Goal: Task Accomplishment & Management: Use online tool/utility

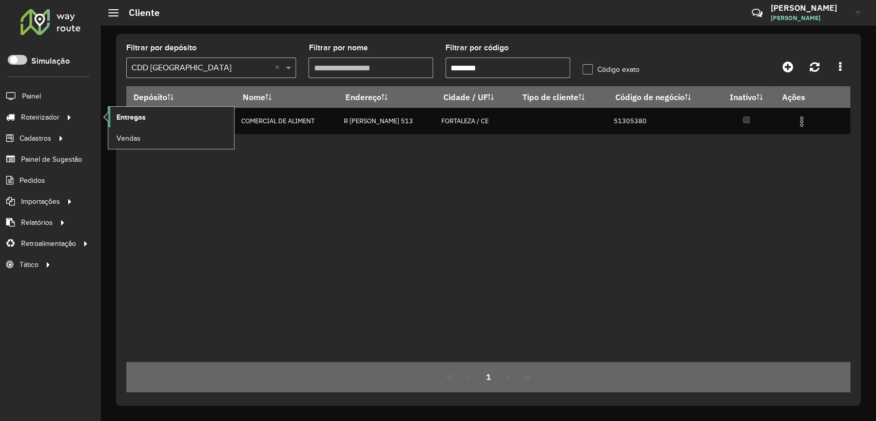
click at [147, 113] on link "Entregas" at bounding box center [171, 117] width 126 height 21
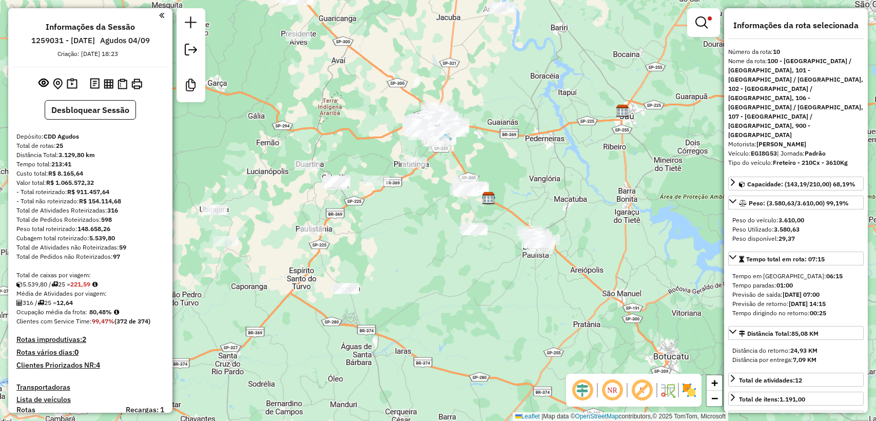
select select "**********"
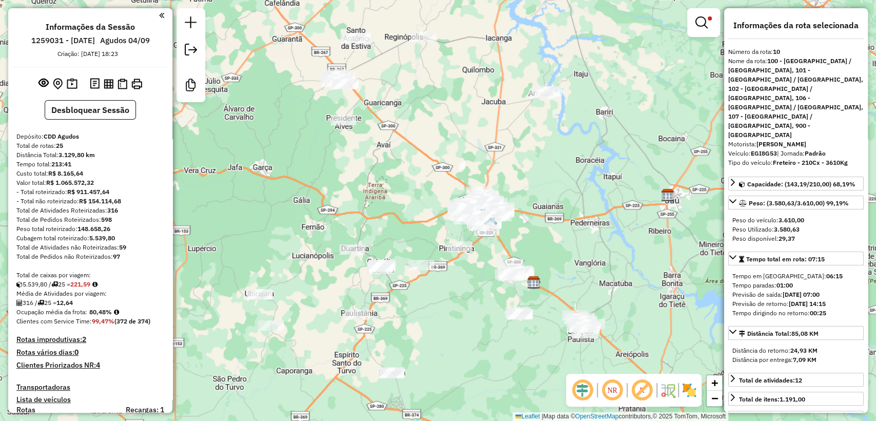
drag, startPoint x: 406, startPoint y: 225, endPoint x: 450, endPoint y: 307, distance: 93.3
click at [450, 307] on div "Limpar filtros Janela de atendimento Grade de atendimento Capacidade Transporta…" at bounding box center [438, 210] width 876 height 421
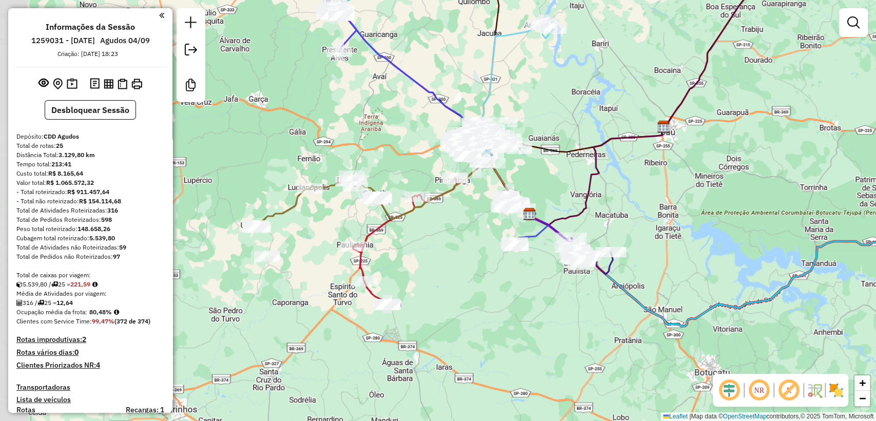
drag, startPoint x: 361, startPoint y: 252, endPoint x: 454, endPoint y: 256, distance: 93.0
click at [454, 256] on div "Janela de atendimento Grade de atendimento Capacidade Transportadoras Veículos …" at bounding box center [438, 210] width 876 height 421
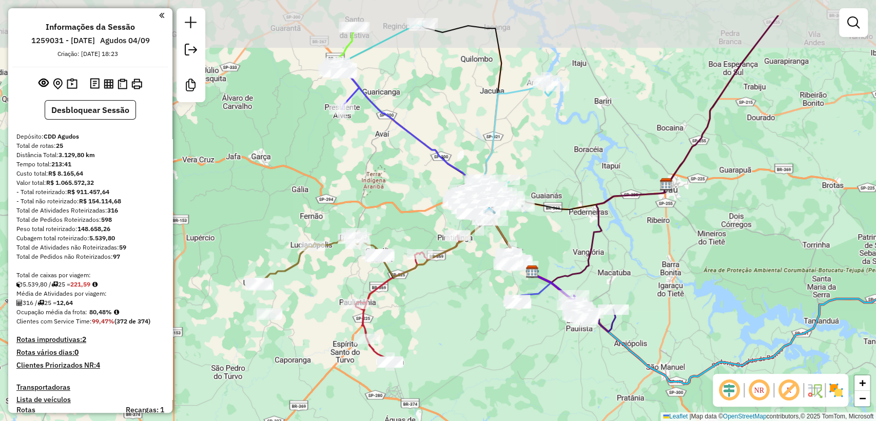
drag, startPoint x: 460, startPoint y: 237, endPoint x: 461, endPoint y: 292, distance: 55.5
click at [461, 292] on div "Janela de atendimento Grade de atendimento Capacidade Transportadoras Veículos …" at bounding box center [438, 210] width 876 height 421
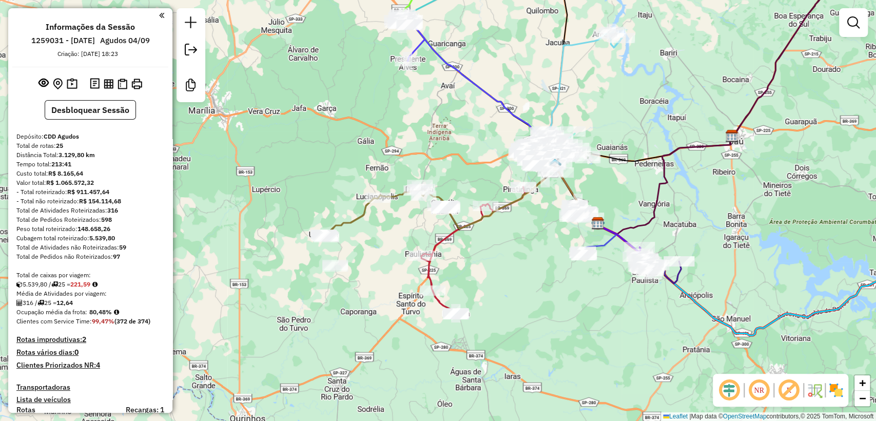
drag, startPoint x: 316, startPoint y: 290, endPoint x: 382, endPoint y: 242, distance: 81.2
click at [382, 242] on div "Janela de atendimento Grade de atendimento Capacidade Transportadoras Veículos …" at bounding box center [438, 210] width 876 height 421
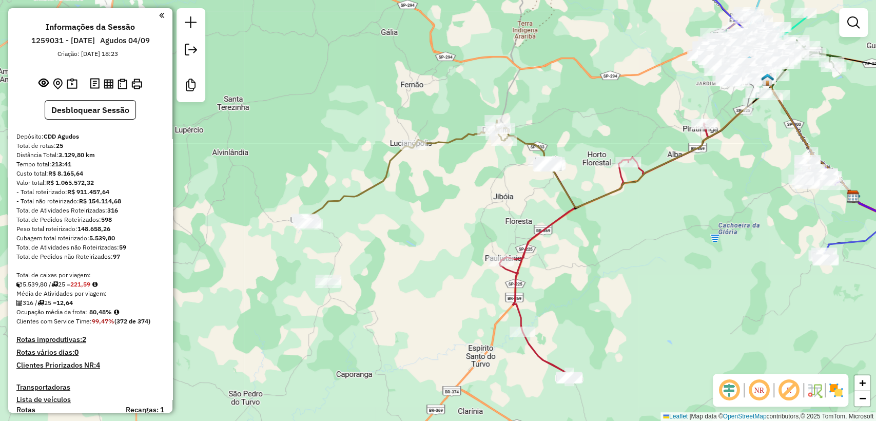
click at [337, 202] on icon at bounding box center [425, 169] width 242 height 99
select select "**********"
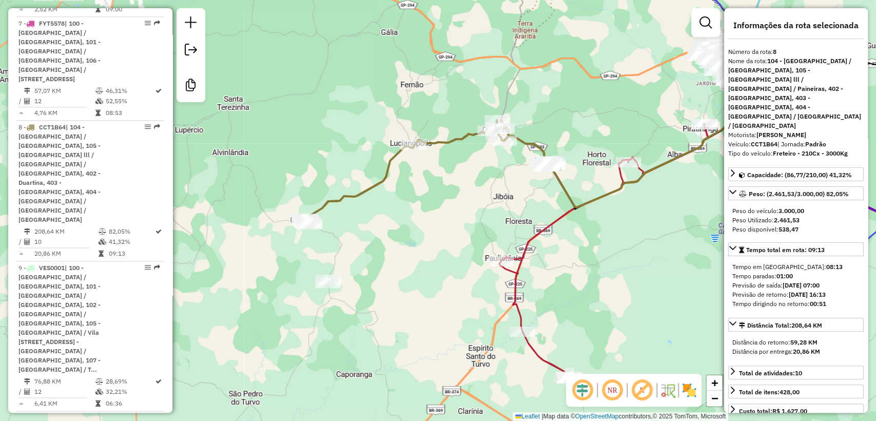
scroll to position [933, 0]
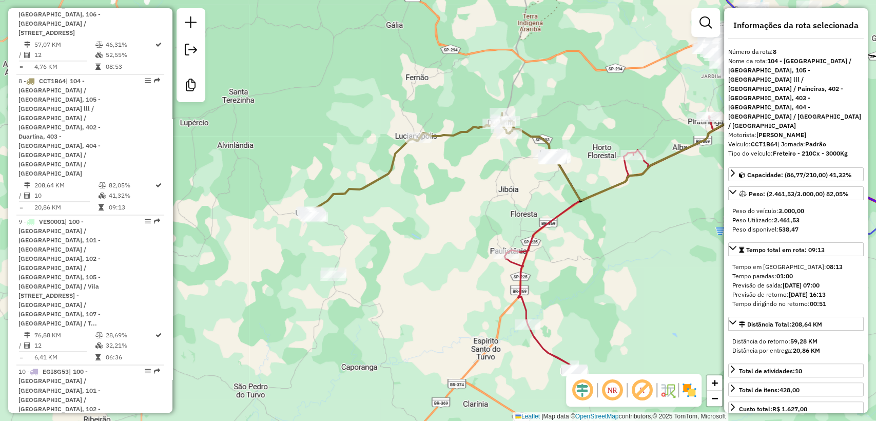
drag, startPoint x: 355, startPoint y: 229, endPoint x: 359, endPoint y: 223, distance: 8.1
click at [359, 223] on div "Janela de atendimento Grade de atendimento Capacidade Transportadoras Veículos …" at bounding box center [438, 210] width 876 height 421
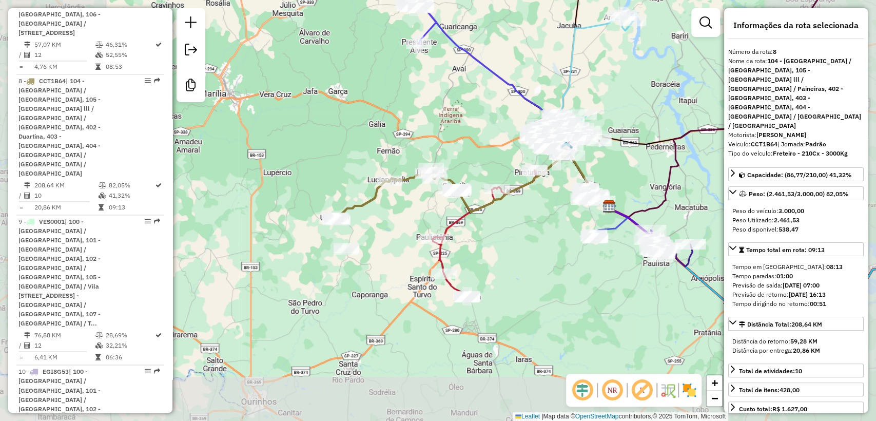
click at [384, 225] on div "Janela de atendimento Grade de atendimento Capacidade Transportadoras Veículos …" at bounding box center [438, 210] width 876 height 421
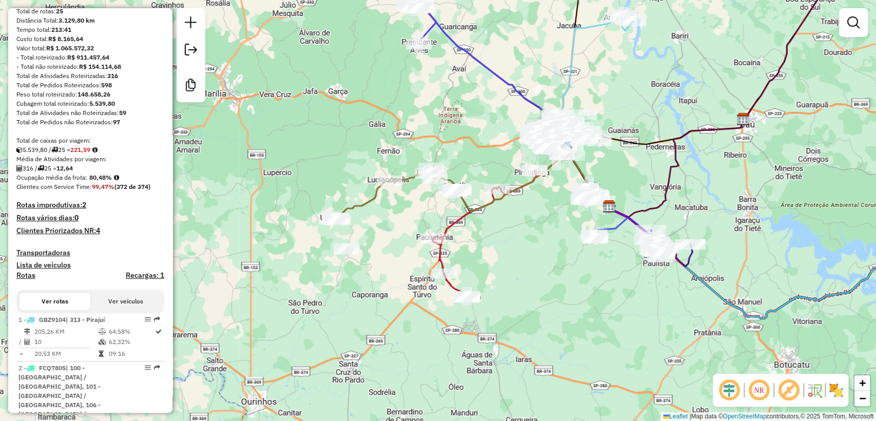
scroll to position [0, 0]
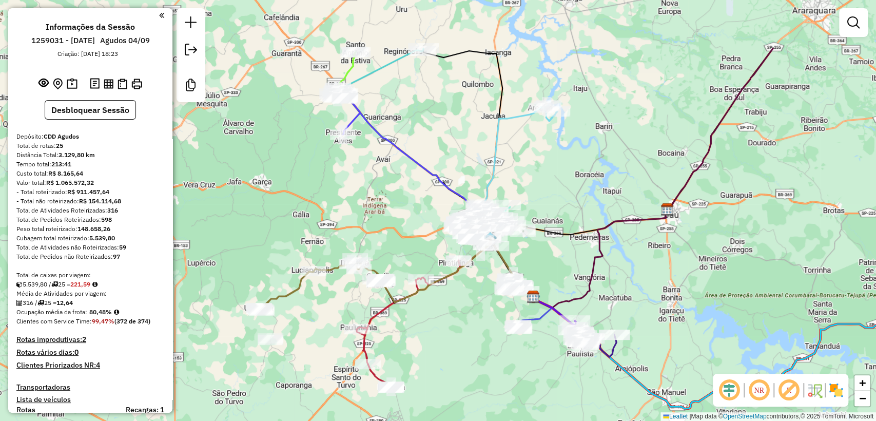
drag, startPoint x: 543, startPoint y: 258, endPoint x: 470, endPoint y: 343, distance: 112.2
click at [470, 343] on div "Janela de atendimento Grade de atendimento Capacidade Transportadoras Veículos …" at bounding box center [438, 210] width 876 height 421
click at [848, 25] on em at bounding box center [854, 22] width 12 height 12
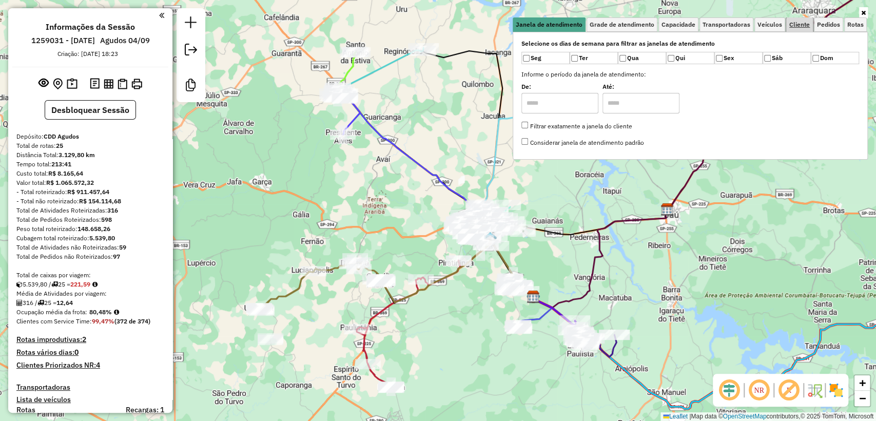
click at [798, 27] on span "Cliente" at bounding box center [800, 25] width 21 height 6
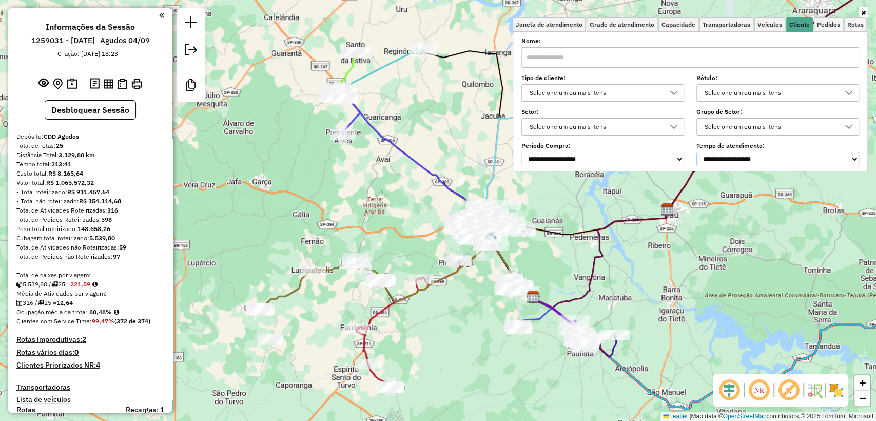
click at [737, 157] on select "**********" at bounding box center [778, 159] width 163 height 14
select select "********"
click at [699, 152] on select "**********" at bounding box center [778, 159] width 163 height 14
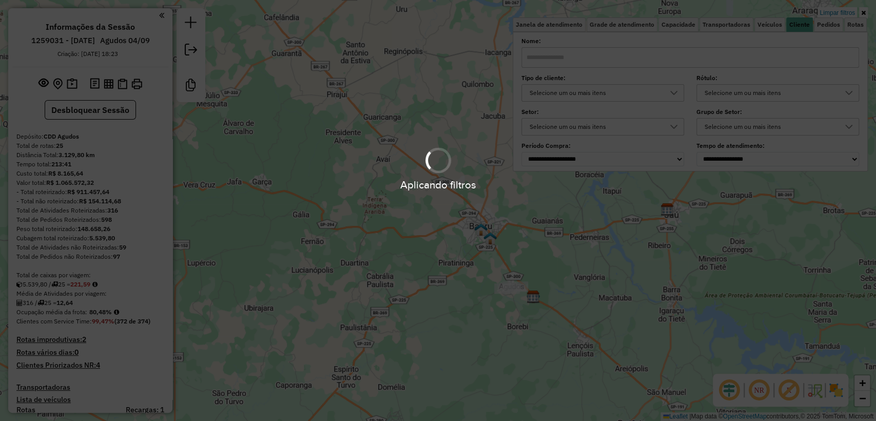
click at [467, 326] on div "Aplicando filtros" at bounding box center [438, 210] width 876 height 421
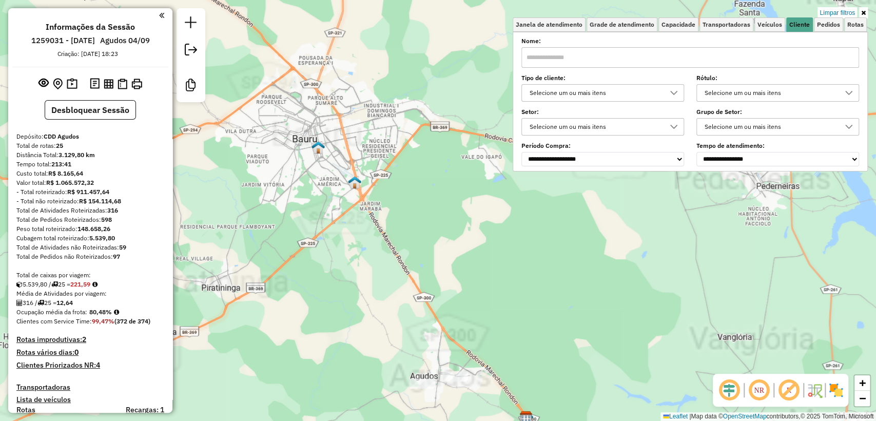
drag, startPoint x: 451, startPoint y: 366, endPoint x: 447, endPoint y: 308, distance: 57.7
click at [445, 296] on div "Limpar filtros Janela de atendimento Grade de atendimento Capacidade Transporta…" at bounding box center [438, 210] width 876 height 421
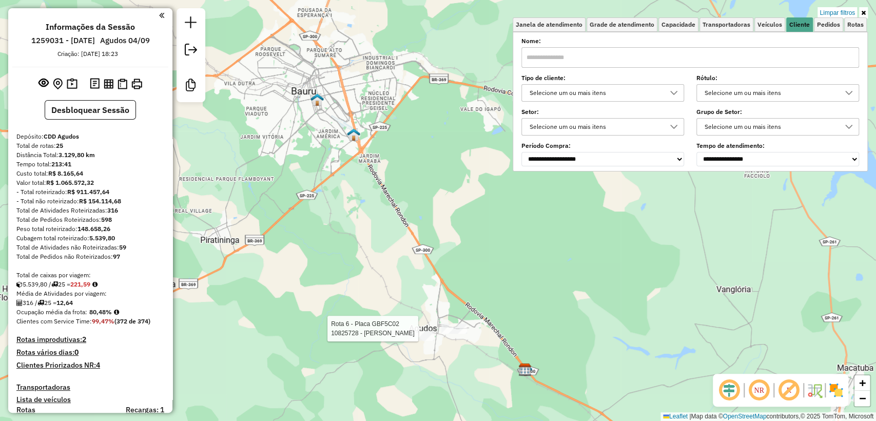
select select "**********"
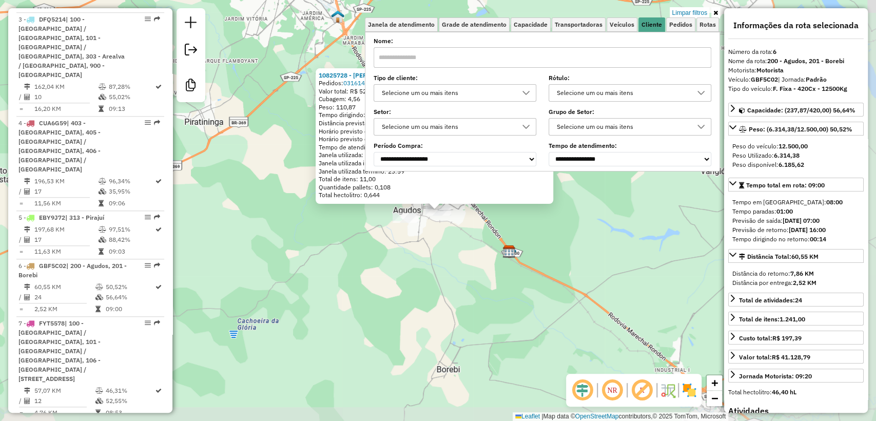
scroll to position [781, 0]
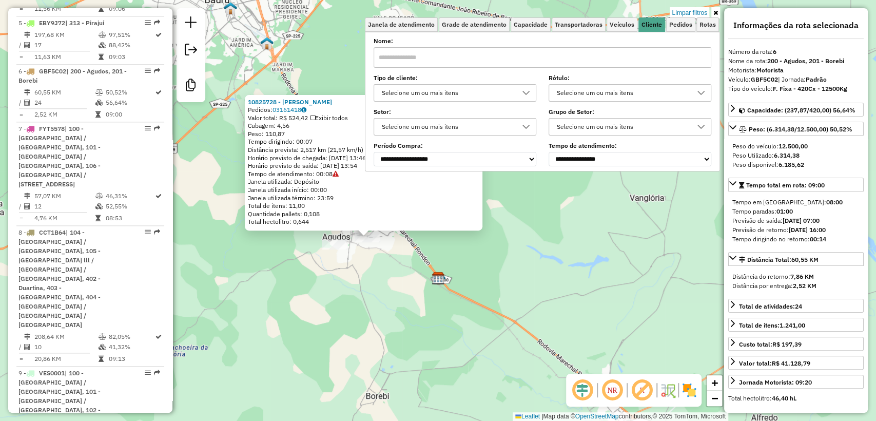
drag, startPoint x: 355, startPoint y: 282, endPoint x: 346, endPoint y: 311, distance: 30.0
click at [346, 311] on div "10825728 - ANDRE GUIMARaES JUNIOR Pedidos: 03161418 Valor total: R$ 524,42 Exib…" at bounding box center [438, 210] width 876 height 421
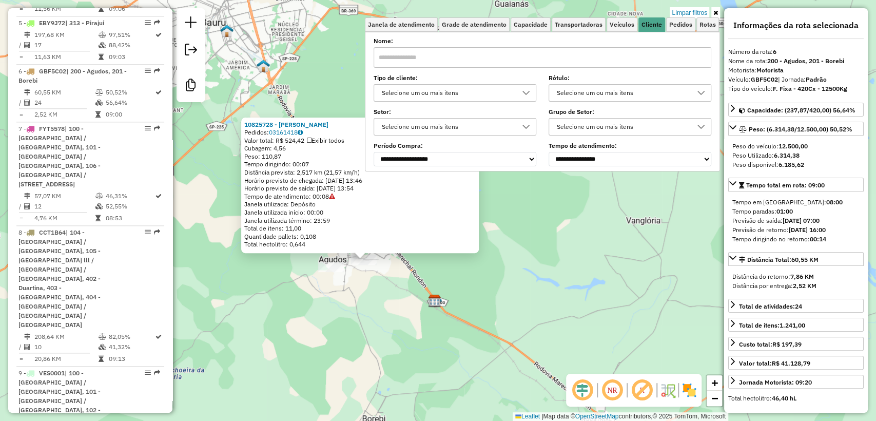
click at [544, 238] on div "10825728 - ANDRE GUIMARaES JUNIOR Pedidos: 03161418 Valor total: R$ 524,42 Exib…" at bounding box center [438, 210] width 876 height 421
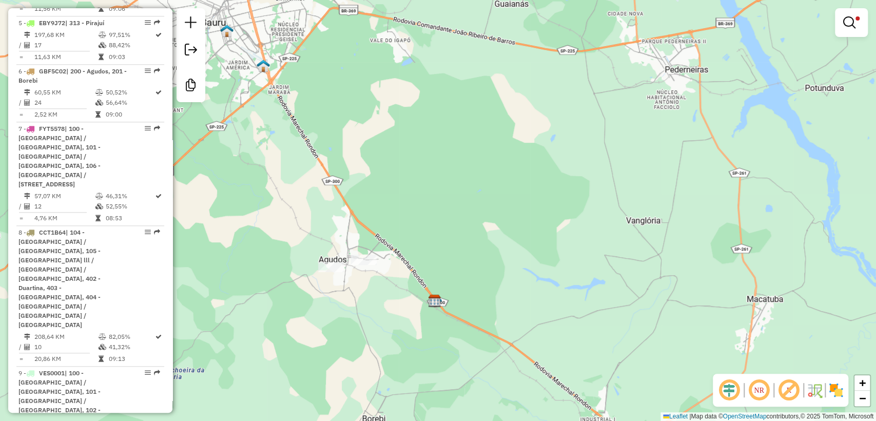
click at [602, 209] on div "Limpar filtros Janela de atendimento Grade de atendimento Capacidade Transporta…" at bounding box center [438, 210] width 876 height 421
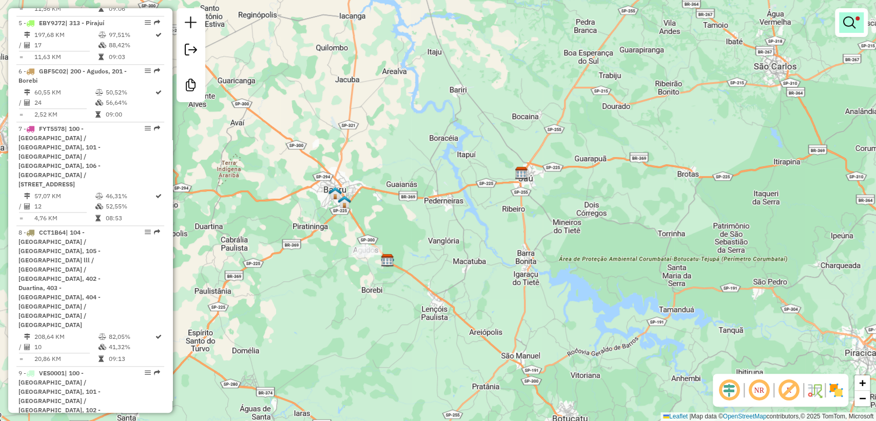
click at [854, 28] on em at bounding box center [850, 22] width 12 height 12
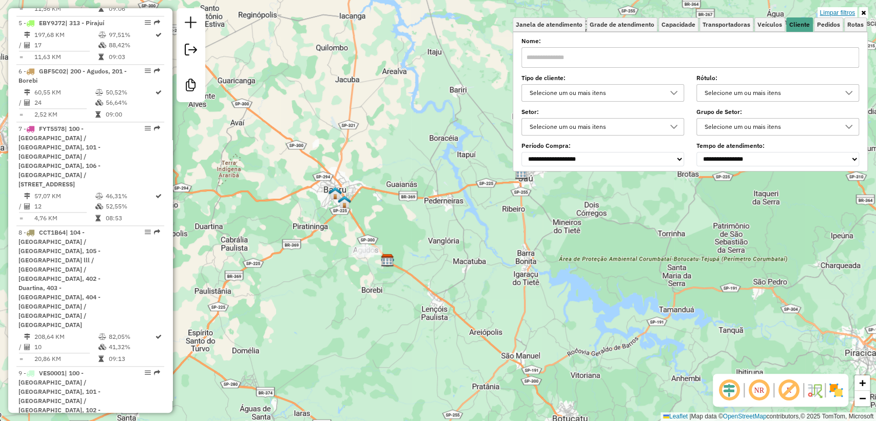
click at [847, 8] on link "Limpar filtros" at bounding box center [838, 12] width 40 height 11
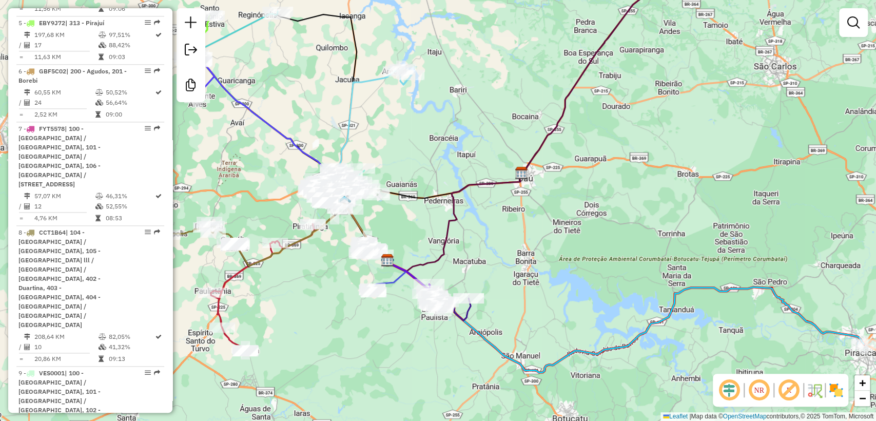
click at [550, 124] on icon at bounding box center [550, 115] width 324 height 314
select select "**********"
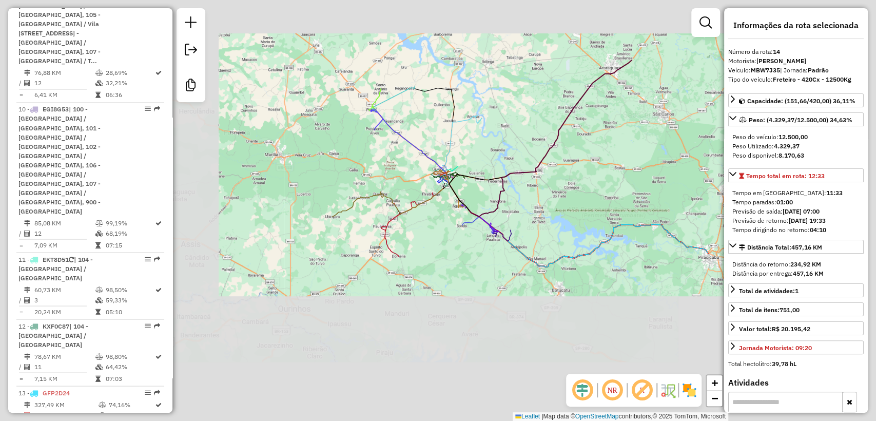
scroll to position [1417, 0]
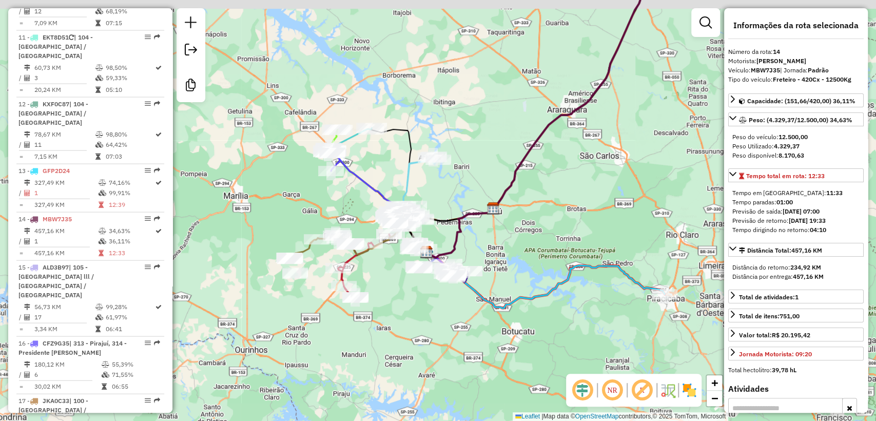
drag, startPoint x: 540, startPoint y: 224, endPoint x: 519, endPoint y: 238, distance: 24.9
click at [520, 237] on div "Janela de atendimento Grade de atendimento Capacidade Transportadoras Veículos …" at bounding box center [438, 210] width 876 height 421
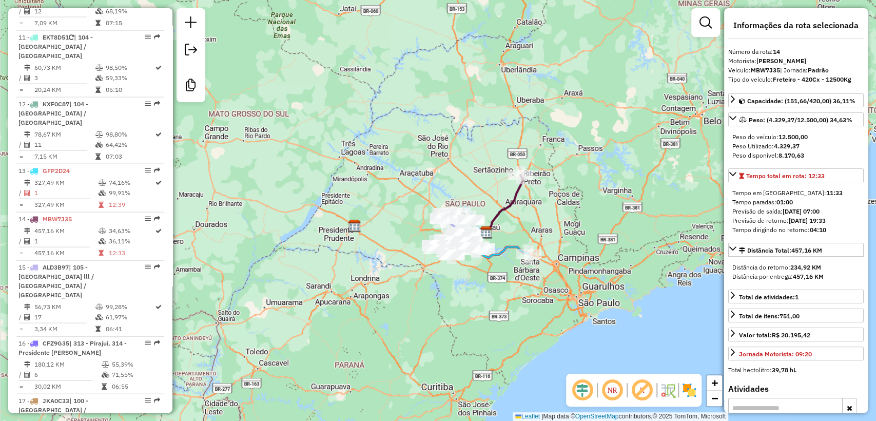
drag, startPoint x: 568, startPoint y: 226, endPoint x: 547, endPoint y: 224, distance: 21.6
click at [547, 224] on div "Janela de atendimento Grade de atendimento Capacidade Transportadoras Veículos …" at bounding box center [438, 210] width 876 height 421
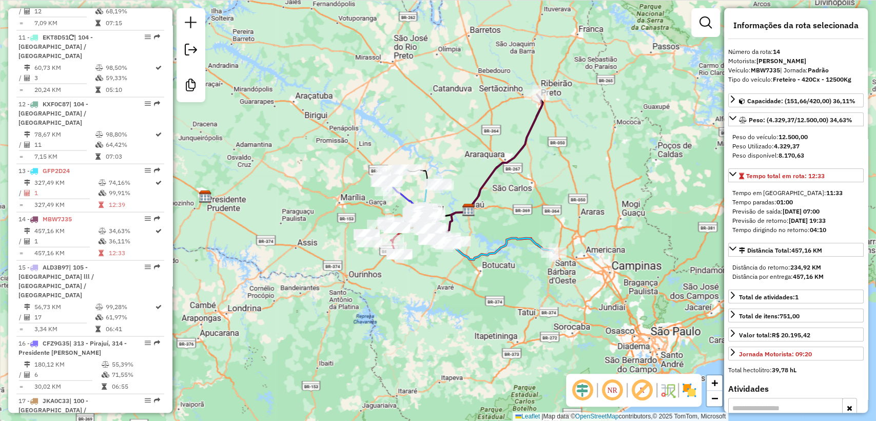
click at [535, 162] on div "Janela de atendimento Grade de atendimento Capacidade Transportadoras Veículos …" at bounding box center [438, 210] width 876 height 421
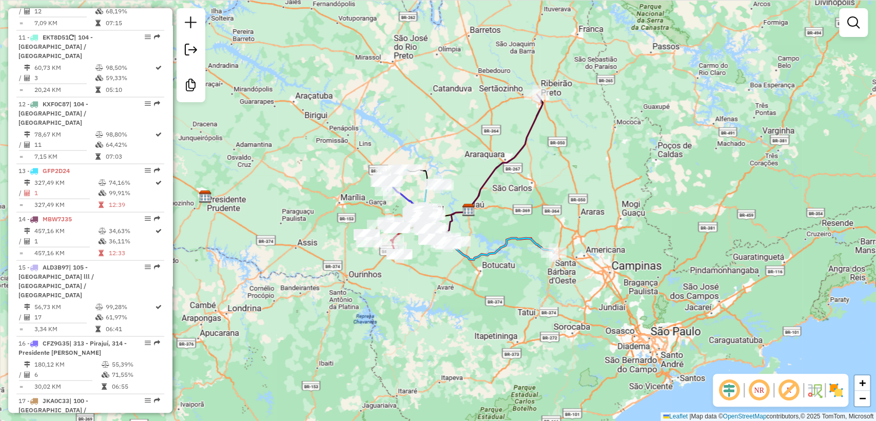
click at [527, 146] on icon at bounding box center [489, 164] width 108 height 140
select select "**********"
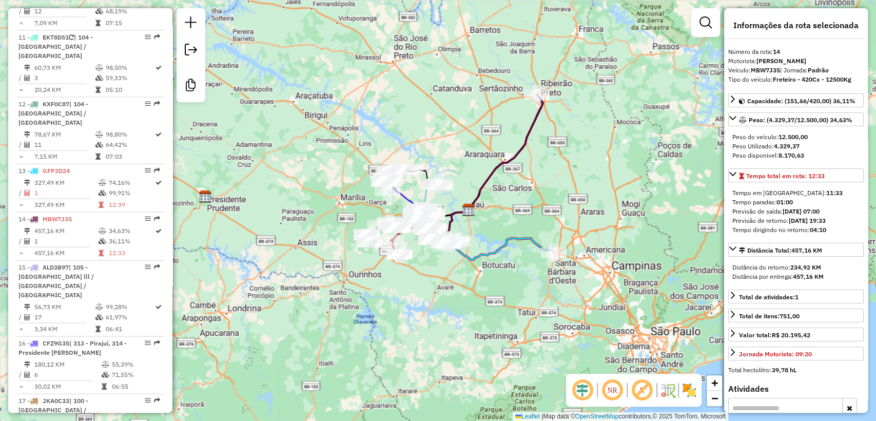
click at [514, 239] on icon at bounding box center [494, 246] width 119 height 28
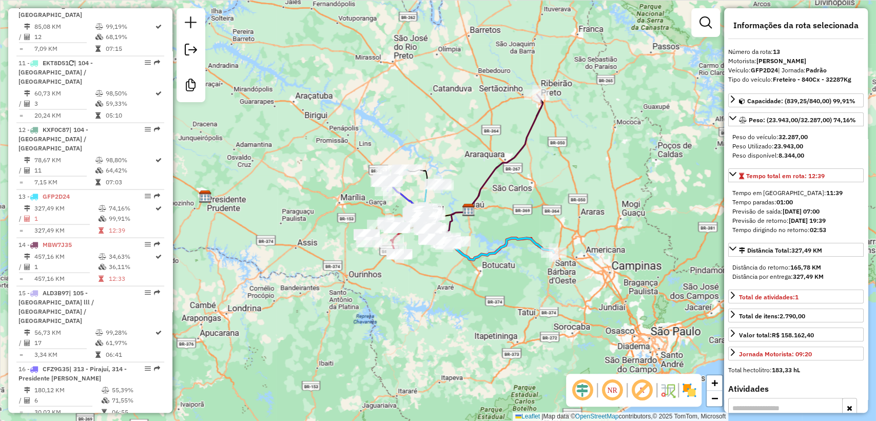
scroll to position [1368, 0]
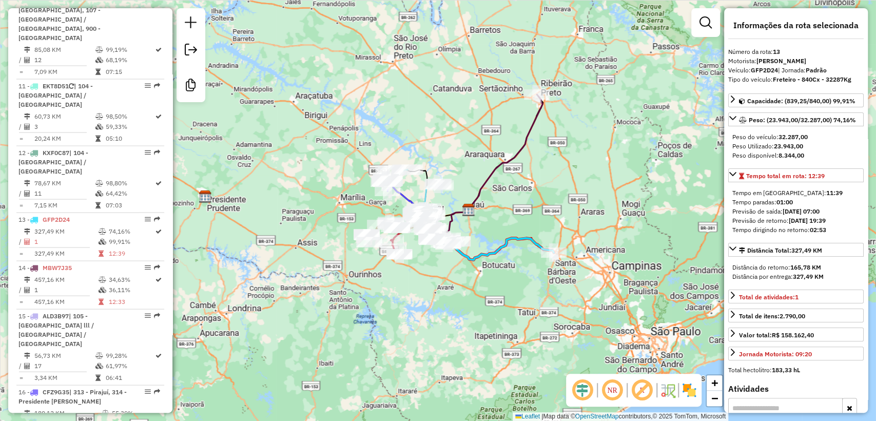
click at [518, 171] on div "Janela de atendimento Grade de atendimento Capacidade Transportadoras Veículos …" at bounding box center [438, 210] width 876 height 421
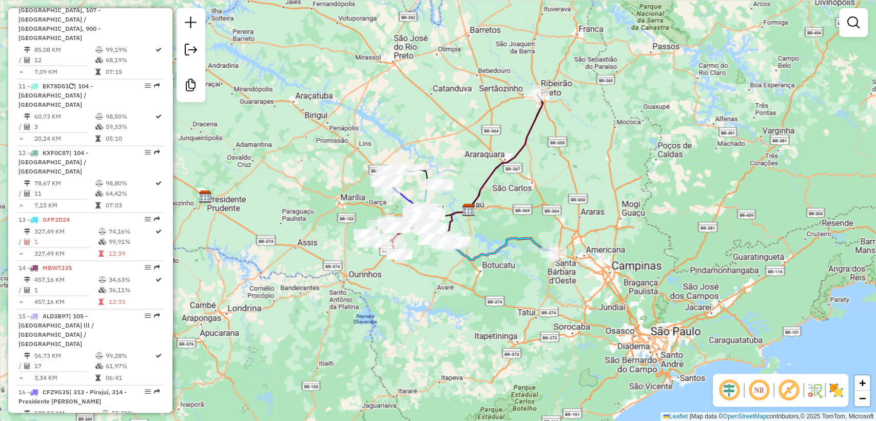
click at [499, 149] on div "Janela de atendimento Grade de atendimento Capacidade Transportadoras Veículos …" at bounding box center [438, 210] width 876 height 421
click at [506, 160] on icon at bounding box center [489, 164] width 108 height 140
select select "**********"
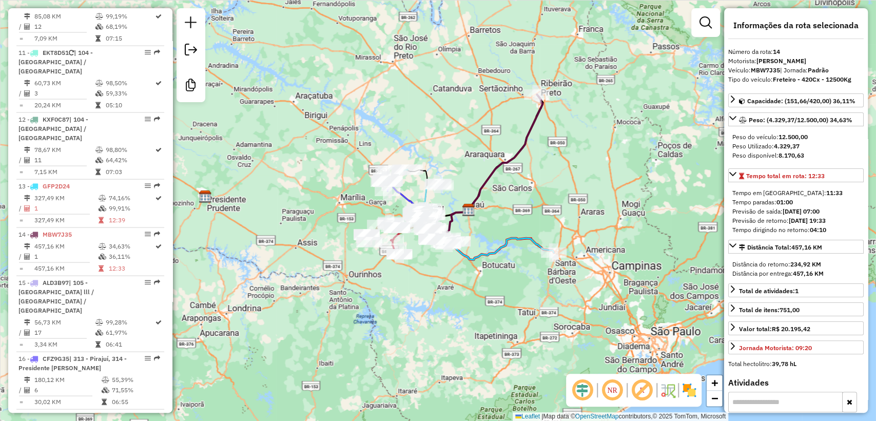
scroll to position [1417, 0]
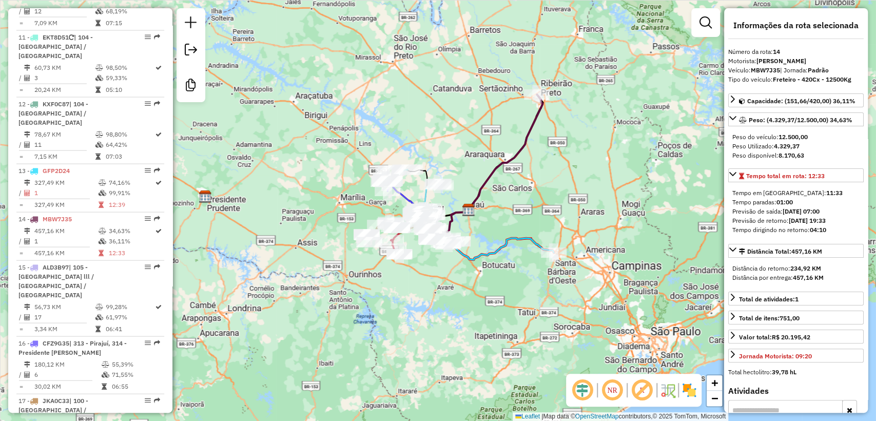
click at [511, 198] on div "Janela de atendimento Grade de atendimento Capacidade Transportadoras Veículos …" at bounding box center [438, 210] width 876 height 421
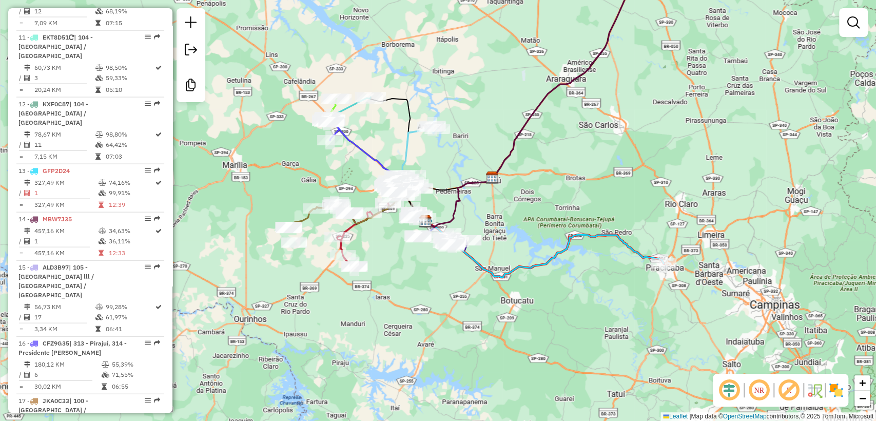
drag, startPoint x: 408, startPoint y: 282, endPoint x: 452, endPoint y: 312, distance: 52.8
click at [452, 312] on div "Janela de atendimento Grade de atendimento Capacidade Transportadoras Veículos …" at bounding box center [438, 210] width 876 height 421
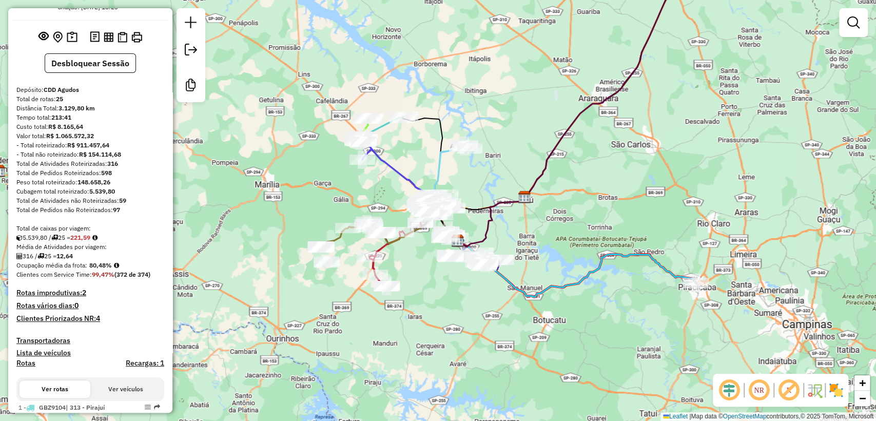
scroll to position [0, 0]
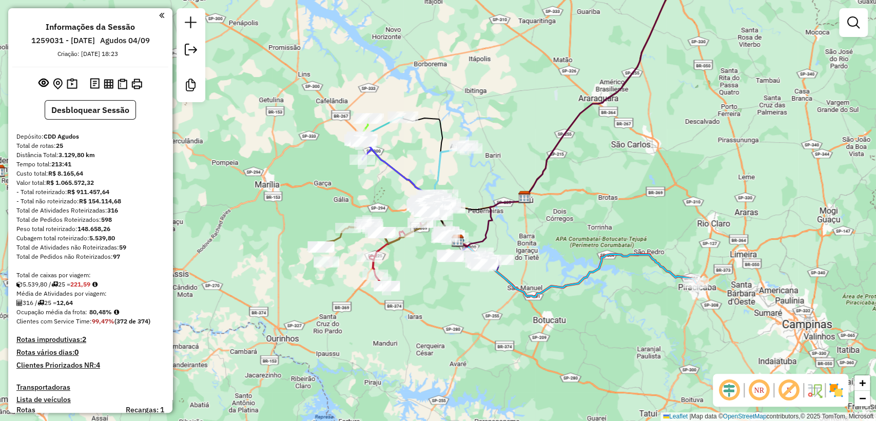
click at [567, 131] on icon at bounding box center [566, 106] width 216 height 279
select select "**********"
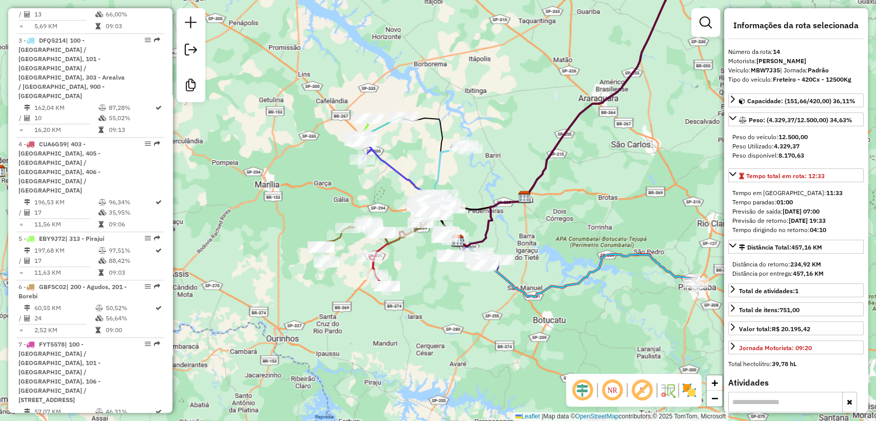
scroll to position [1417, 0]
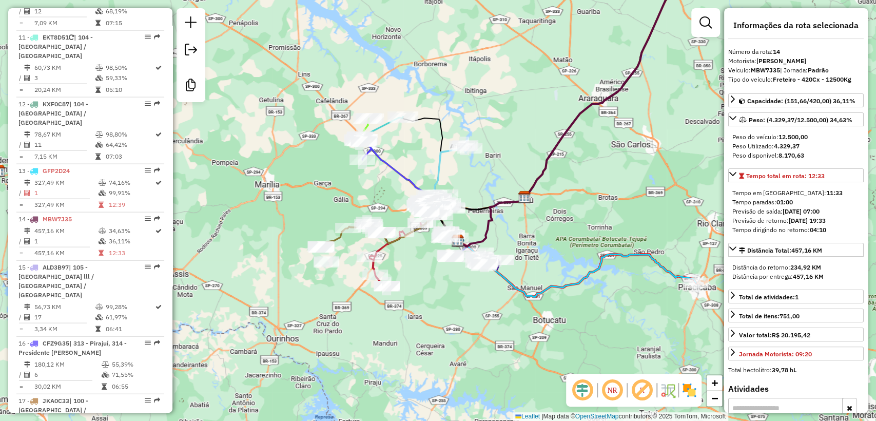
click at [596, 214] on div "Janela de atendimento Grade de atendimento Capacidade Transportadoras Veículos …" at bounding box center [438, 210] width 876 height 421
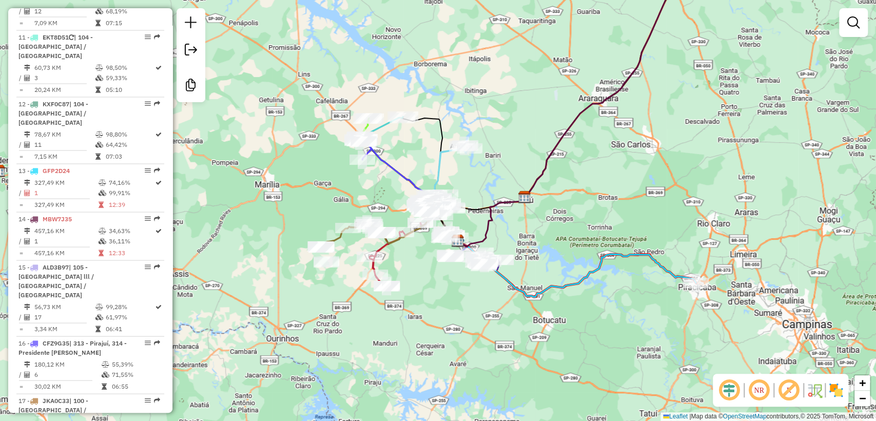
click at [550, 162] on icon at bounding box center [566, 106] width 216 height 279
select select "**********"
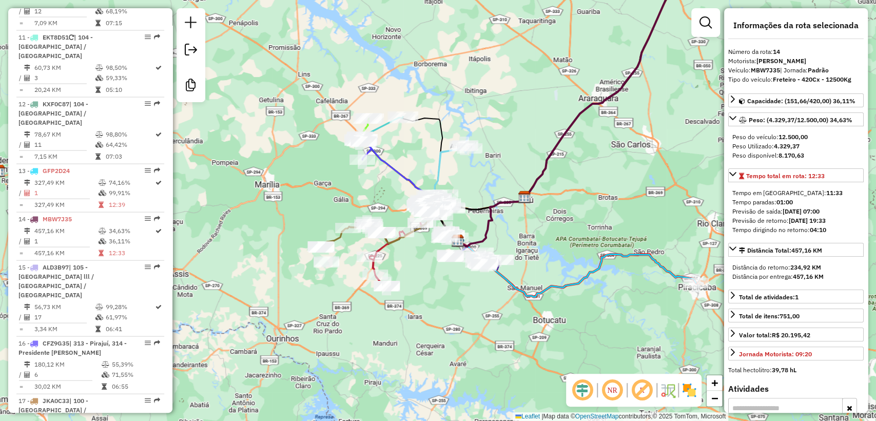
click at [625, 249] on div "Janela de atendimento Grade de atendimento Capacidade Transportadoras Veículos …" at bounding box center [438, 210] width 876 height 421
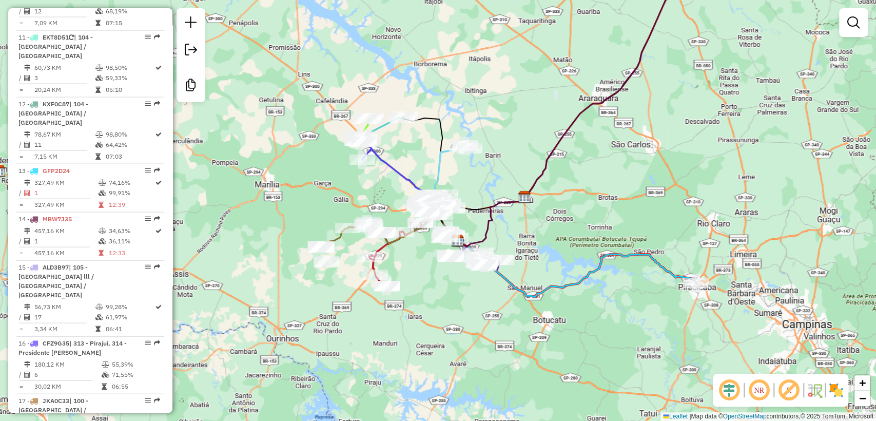
click at [624, 261] on icon at bounding box center [577, 269] width 238 height 56
select select "**********"
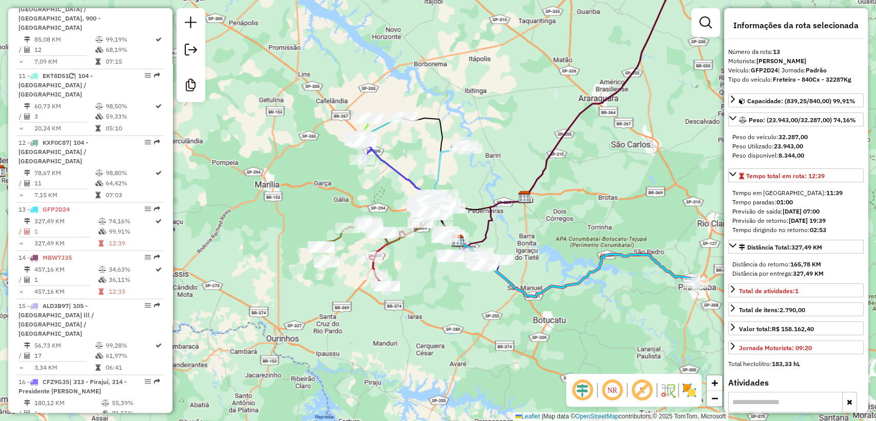
scroll to position [1368, 0]
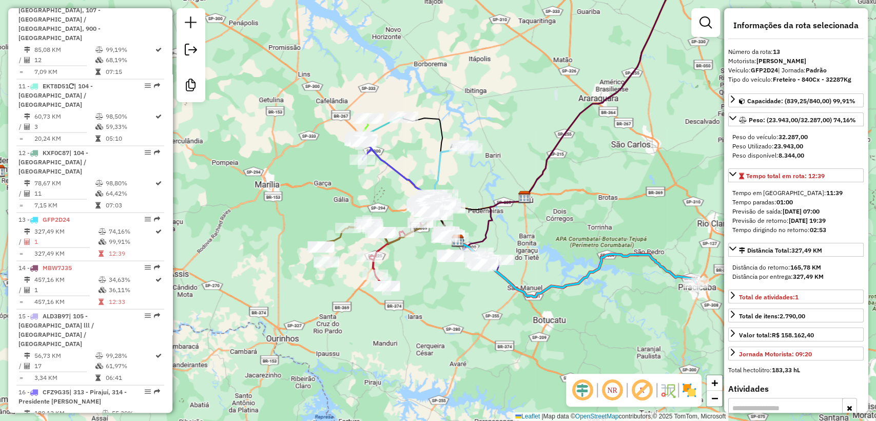
click at [637, 284] on div "Janela de atendimento Grade de atendimento Capacidade Transportadoras Veículos …" at bounding box center [438, 210] width 876 height 421
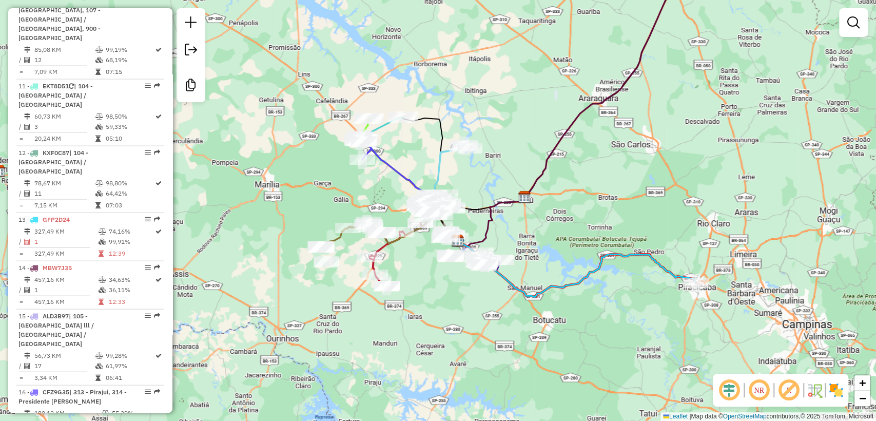
click at [496, 156] on div "Janela de atendimento Grade de atendimento Capacidade Transportadoras Veículos …" at bounding box center [438, 210] width 876 height 421
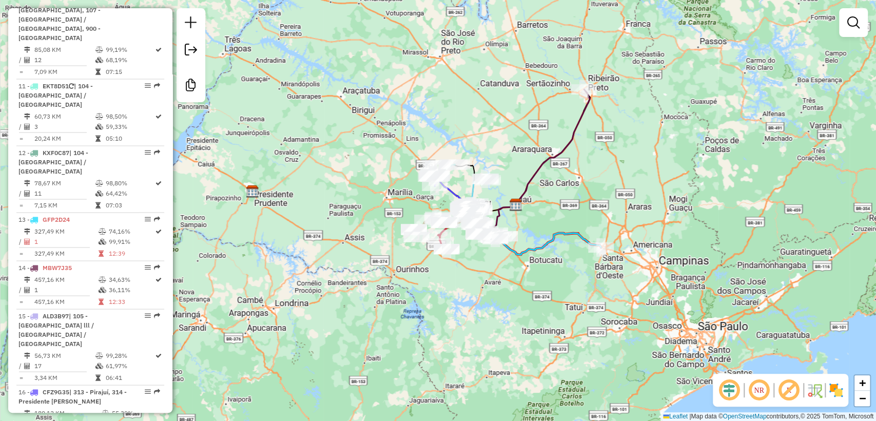
click at [594, 195] on div "Janela de atendimento Grade de atendimento Capacidade Transportadoras Veículos …" at bounding box center [438, 210] width 876 height 421
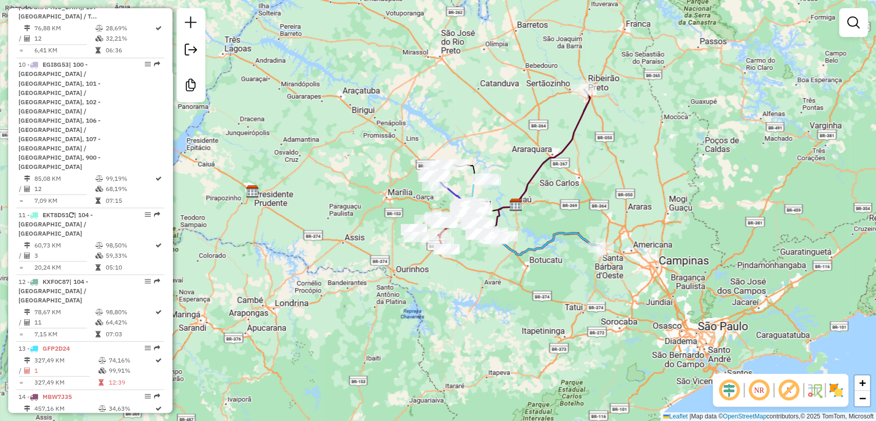
scroll to position [1316, 0]
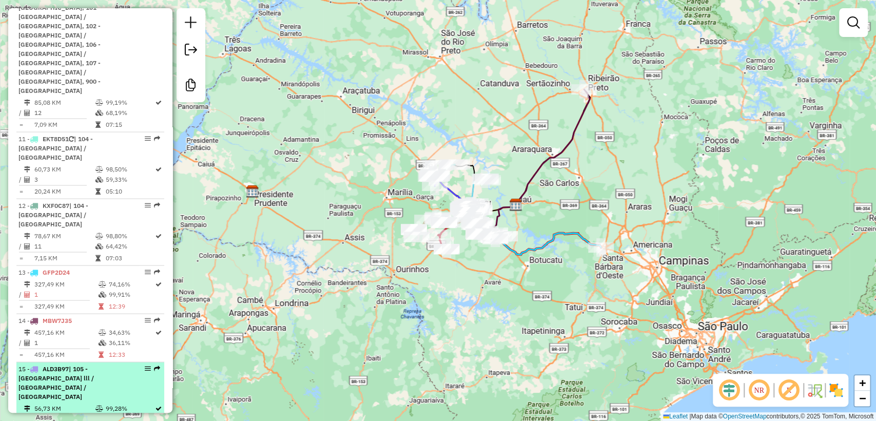
select select "**********"
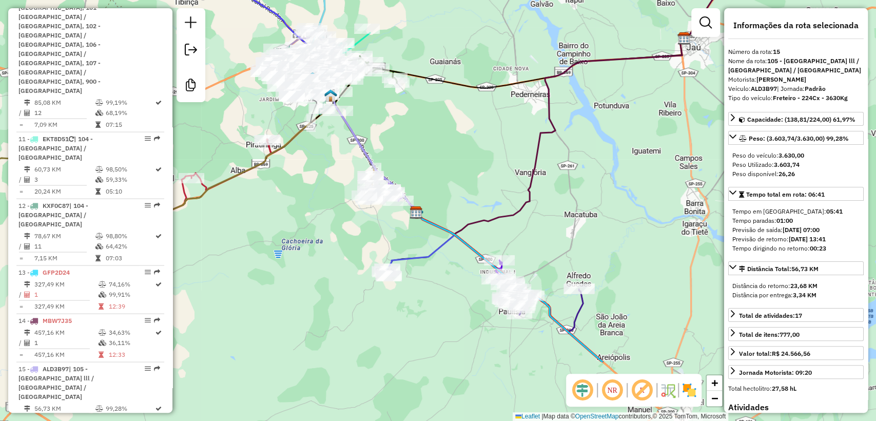
drag, startPoint x: 395, startPoint y: 314, endPoint x: 332, endPoint y: 261, distance: 81.6
click at [332, 261] on div "Janela de atendimento Grade de atendimento Capacidade Transportadoras Veículos …" at bounding box center [438, 210] width 876 height 421
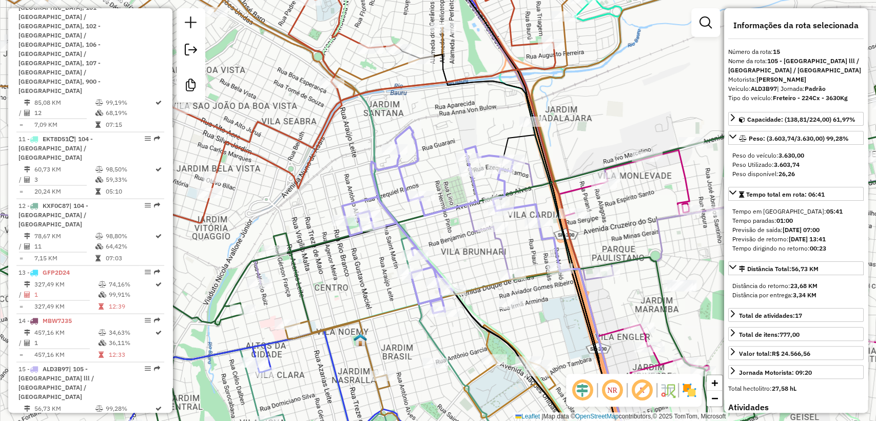
click at [375, 182] on icon at bounding box center [450, 220] width 217 height 186
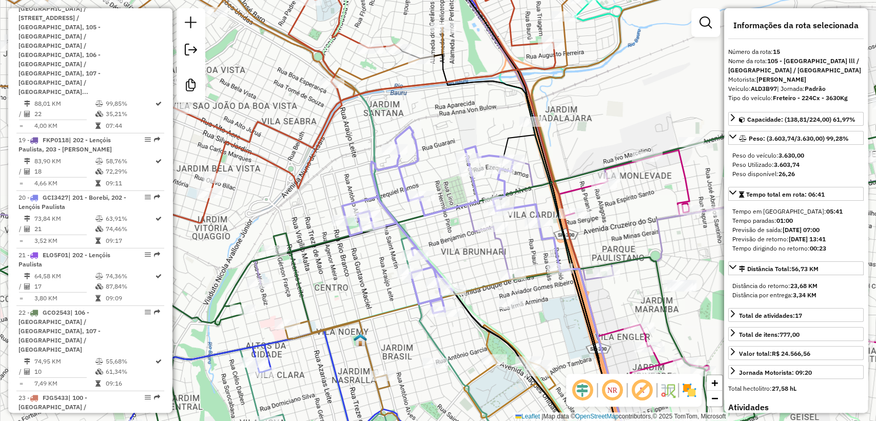
scroll to position [1979, 0]
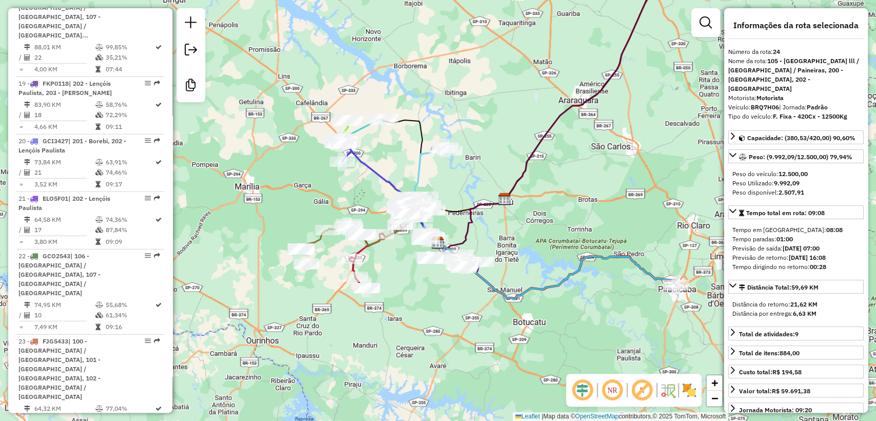
drag, startPoint x: 338, startPoint y: 307, endPoint x: 402, endPoint y: 279, distance: 69.9
click at [402, 279] on div "Janela de atendimento Grade de atendimento Capacidade Transportadoras Veículos …" at bounding box center [438, 210] width 876 height 421
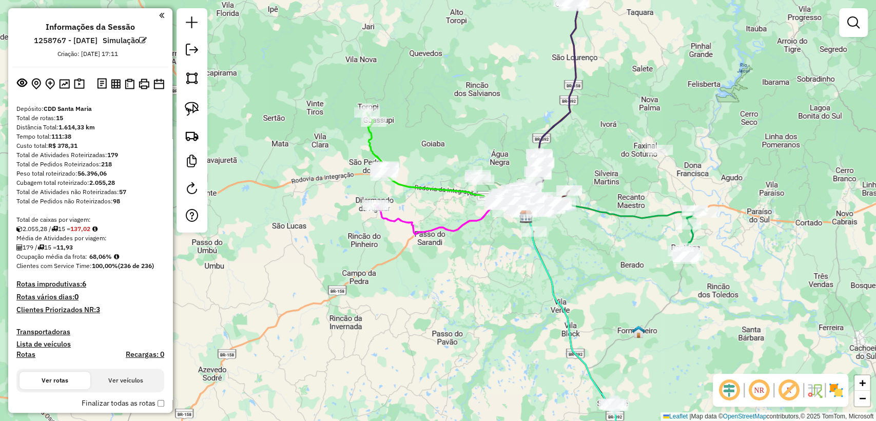
drag, startPoint x: 318, startPoint y: 306, endPoint x: 266, endPoint y: 209, distance: 109.8
click at [400, 313] on div "Janela de atendimento Grade de atendimento Capacidade Transportadoras Veículos …" at bounding box center [438, 210] width 876 height 421
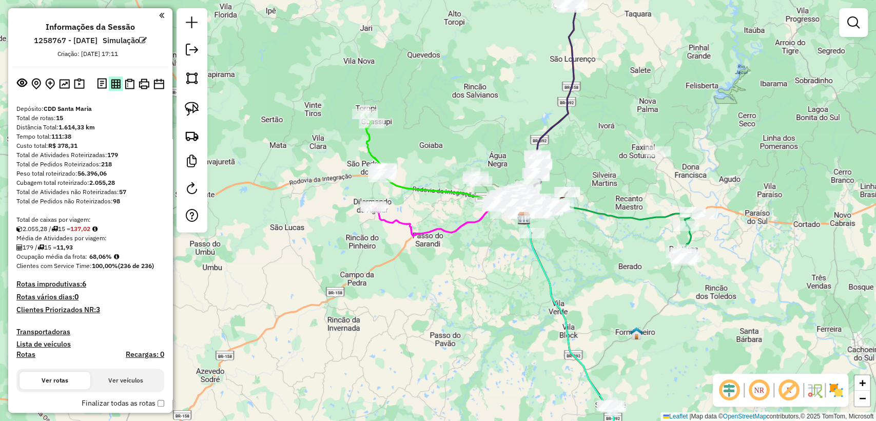
click at [114, 84] on img at bounding box center [116, 84] width 10 height 10
click at [128, 81] on img at bounding box center [130, 84] width 10 height 11
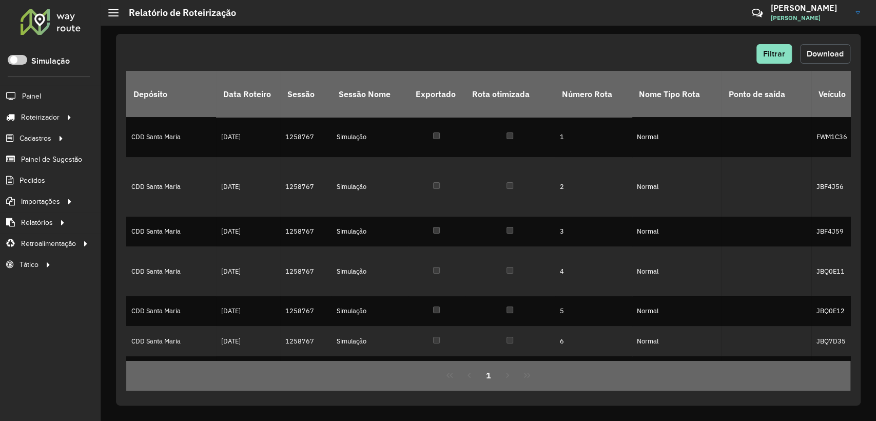
click at [819, 48] on button "Download" at bounding box center [825, 54] width 50 height 20
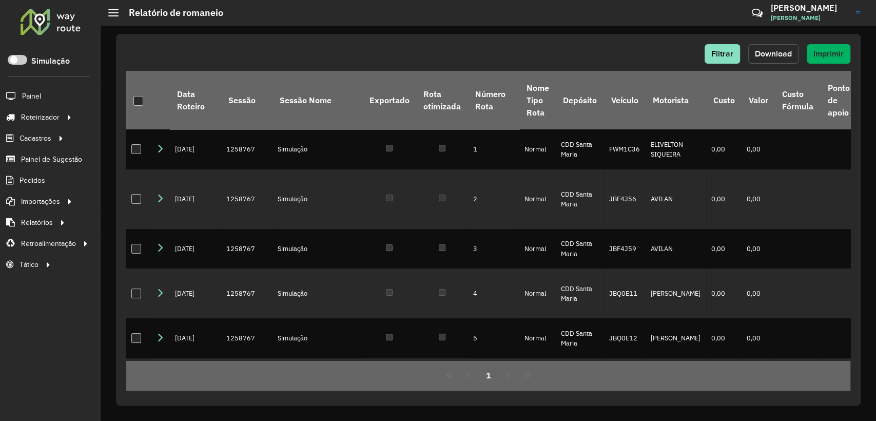
click at [769, 54] on span "Download" at bounding box center [773, 53] width 37 height 9
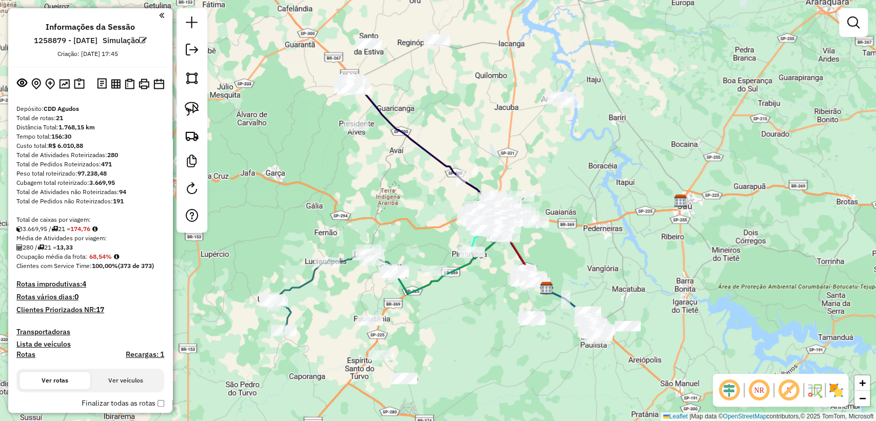
drag, startPoint x: 358, startPoint y: 269, endPoint x: 455, endPoint y: 321, distance: 110.1
click at [455, 321] on div "Janela de atendimento Grade de atendimento Capacidade Transportadoras Veículos …" at bounding box center [438, 210] width 876 height 421
drag, startPoint x: 107, startPoint y: 152, endPoint x: 124, endPoint y: 151, distance: 17.0
click at [124, 151] on div "Total de Atividades Roteirizadas: 280" at bounding box center [90, 154] width 148 height 9
drag, startPoint x: 128, startPoint y: 191, endPoint x: 119, endPoint y: 190, distance: 9.3
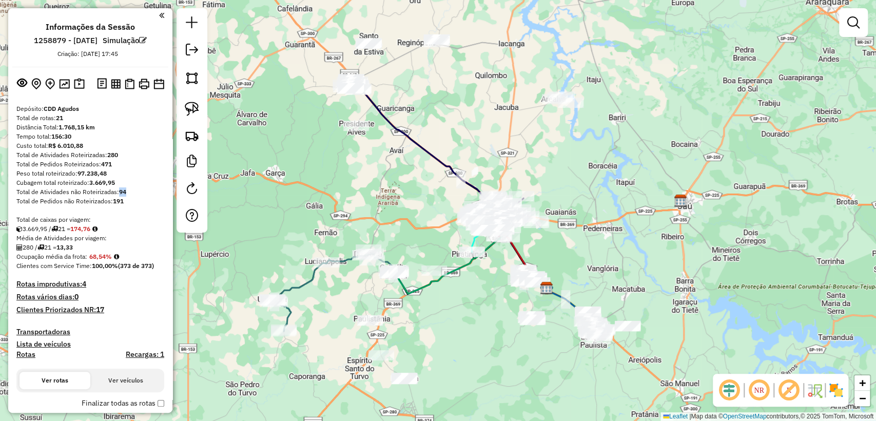
click at [119, 190] on div "Total de Atividades não Roteirizadas: 94" at bounding box center [90, 191] width 148 height 9
click at [102, 221] on div "Total de caixas por viagem:" at bounding box center [90, 219] width 148 height 9
drag, startPoint x: 74, startPoint y: 229, endPoint x: 111, endPoint y: 232, distance: 37.1
click at [99, 227] on div "3.669,95 / 21 = 174,76" at bounding box center [90, 228] width 148 height 9
click at [141, 233] on div "3.669,95 / 21 = 174,76" at bounding box center [90, 228] width 148 height 9
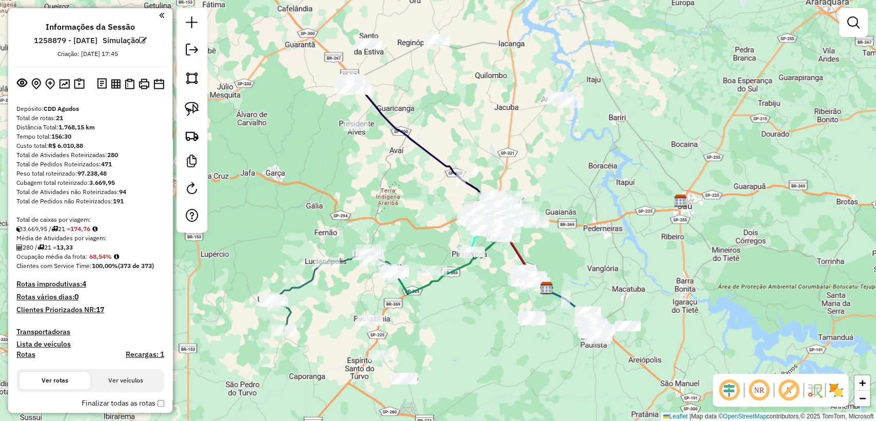
click at [119, 242] on div "Média de Atividades por viagem:" at bounding box center [90, 238] width 148 height 9
drag, startPoint x: 90, startPoint y: 259, endPoint x: 109, endPoint y: 273, distance: 23.5
click at [110, 258] on strong "68,54%" at bounding box center [100, 257] width 23 height 8
click at [140, 240] on div "Média de Atividades por viagem:" at bounding box center [90, 238] width 148 height 9
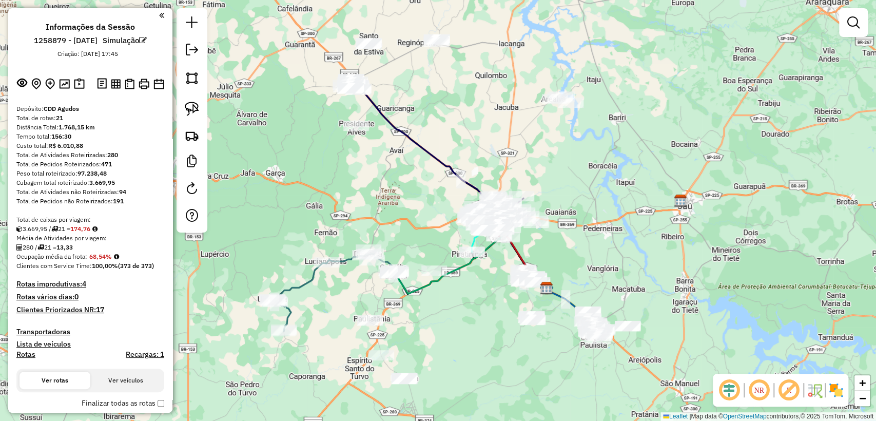
drag, startPoint x: 91, startPoint y: 259, endPoint x: 111, endPoint y: 260, distance: 20.6
click at [97, 133] on div "Tempo total: 156:30" at bounding box center [90, 136] width 148 height 9
drag, startPoint x: 75, startPoint y: 139, endPoint x: 53, endPoint y: 137, distance: 22.2
click at [53, 137] on div "Tempo total: 156:30" at bounding box center [90, 136] width 148 height 9
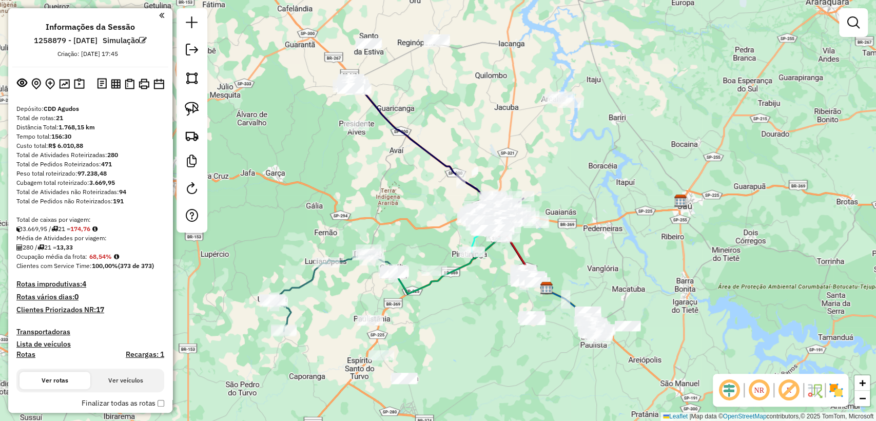
click at [152, 164] on div "Total de Pedidos Roteirizados: 471" at bounding box center [90, 164] width 148 height 9
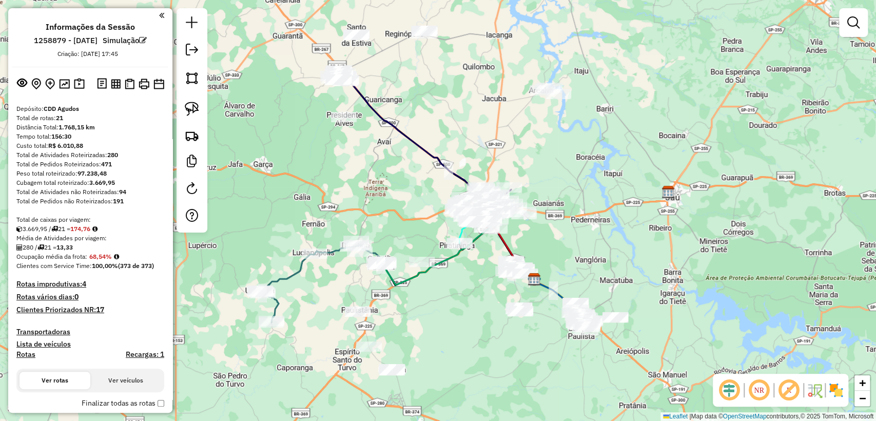
drag, startPoint x: 431, startPoint y: 246, endPoint x: 422, endPoint y: 239, distance: 11.6
click at [422, 239] on div "Janela de atendimento Grade de atendimento Capacidade Transportadoras Veículos …" at bounding box center [438, 210] width 876 height 421
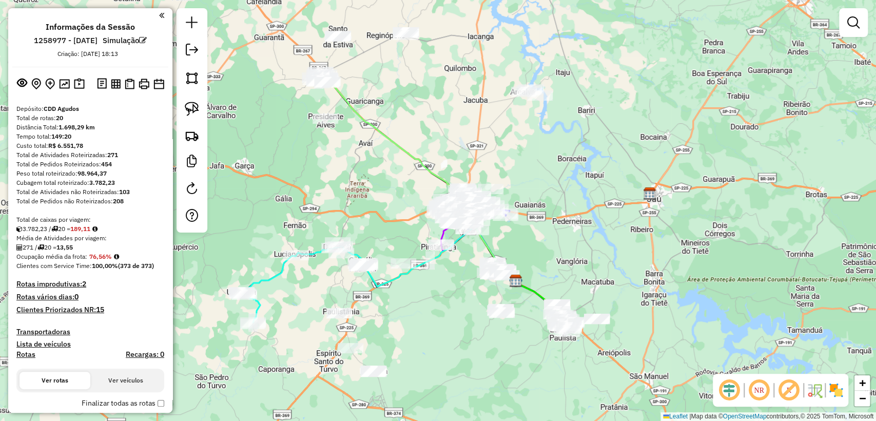
drag, startPoint x: 586, startPoint y: 104, endPoint x: 659, endPoint y: 167, distance: 96.8
click at [659, 167] on div "Janela de atendimento Grade de atendimento Capacidade Transportadoras Veículos …" at bounding box center [438, 210] width 876 height 421
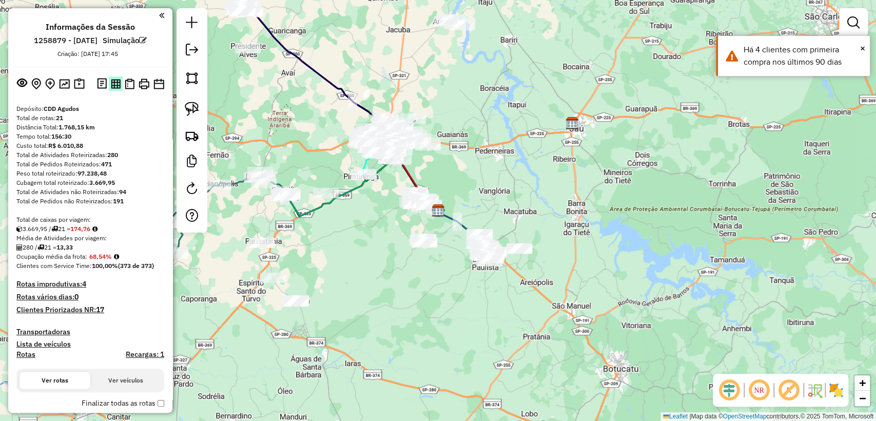
click at [113, 83] on img at bounding box center [116, 84] width 10 height 10
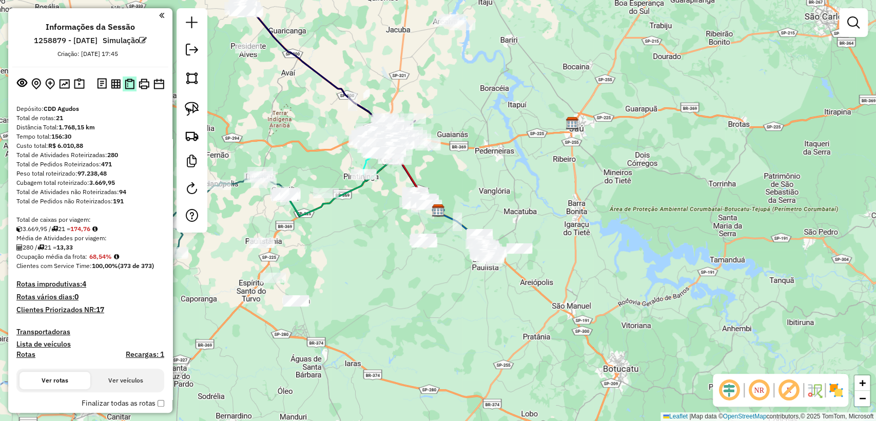
click at [126, 85] on img at bounding box center [130, 84] width 10 height 11
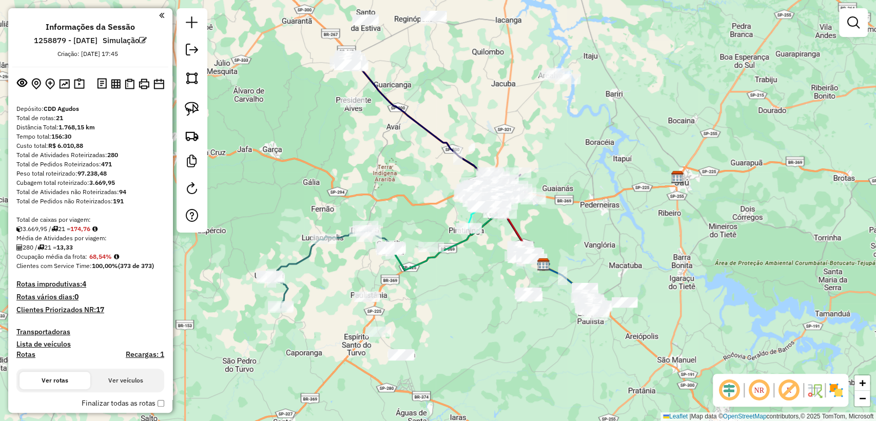
drag, startPoint x: 489, startPoint y: 157, endPoint x: 576, endPoint y: 204, distance: 99.2
click at [576, 204] on div "Janela de atendimento Grade de atendimento Capacidade Transportadoras Veículos …" at bounding box center [438, 210] width 876 height 421
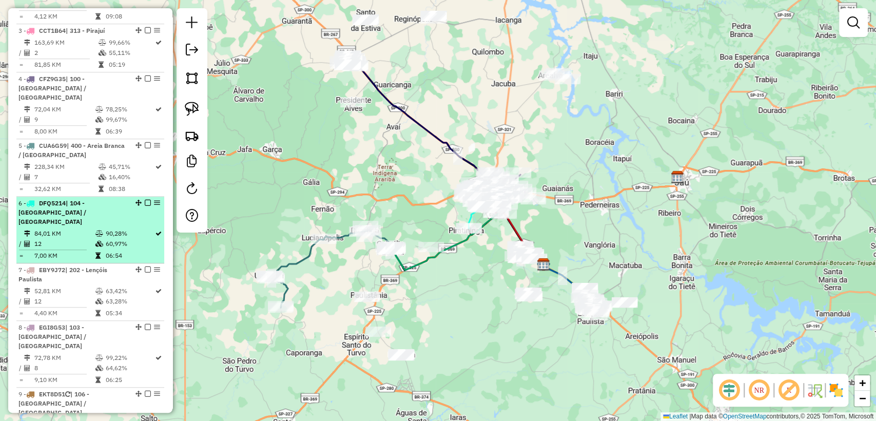
scroll to position [513, 0]
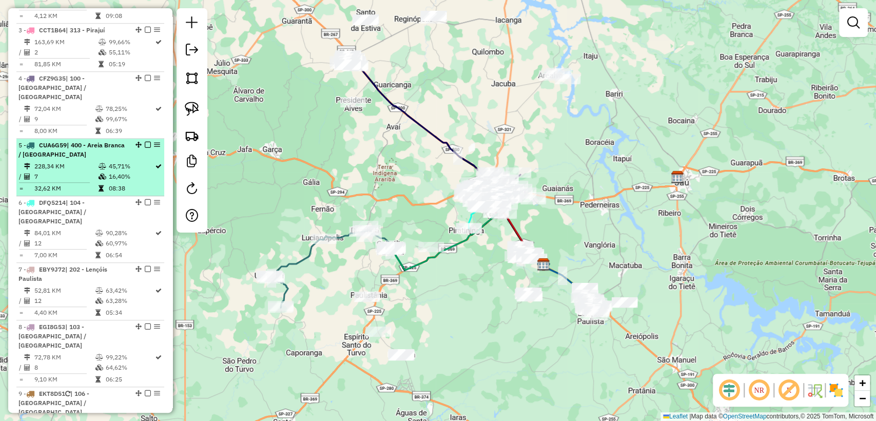
click at [69, 171] on td "7" at bounding box center [66, 176] width 64 height 10
select select "**********"
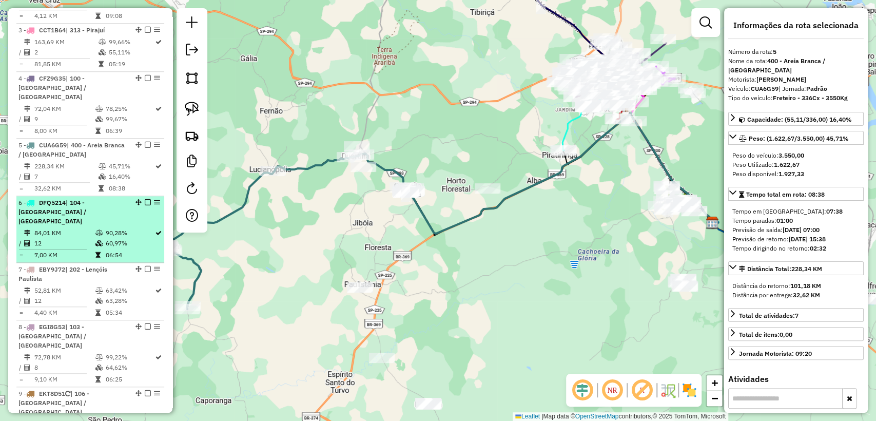
click at [74, 199] on span "| 104 - [GEOGRAPHIC_DATA] / [GEOGRAPHIC_DATA]" at bounding box center [52, 212] width 68 height 26
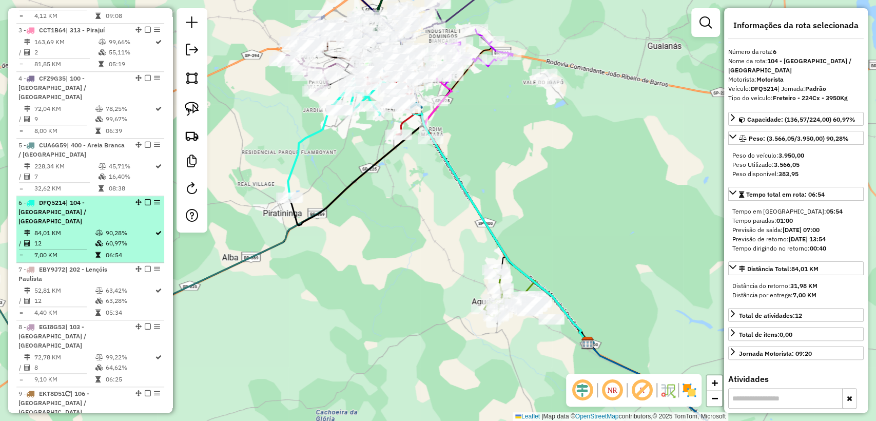
click at [78, 250] on td "7,00 KM" at bounding box center [64, 255] width 61 height 10
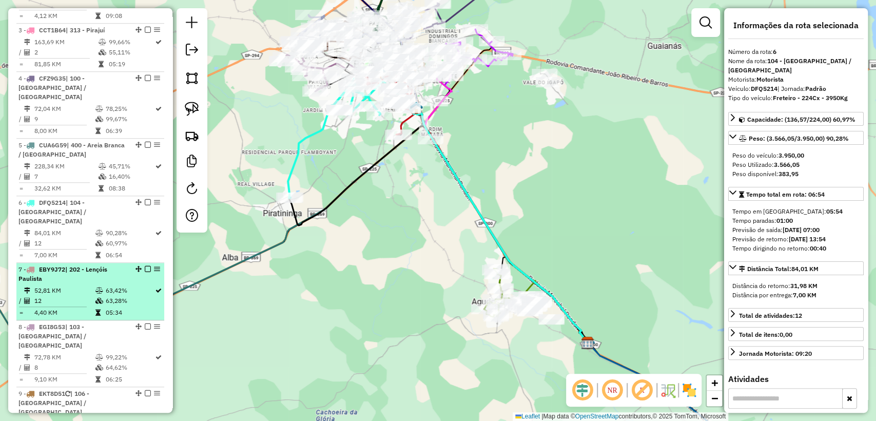
click at [90, 296] on td "12" at bounding box center [64, 301] width 61 height 10
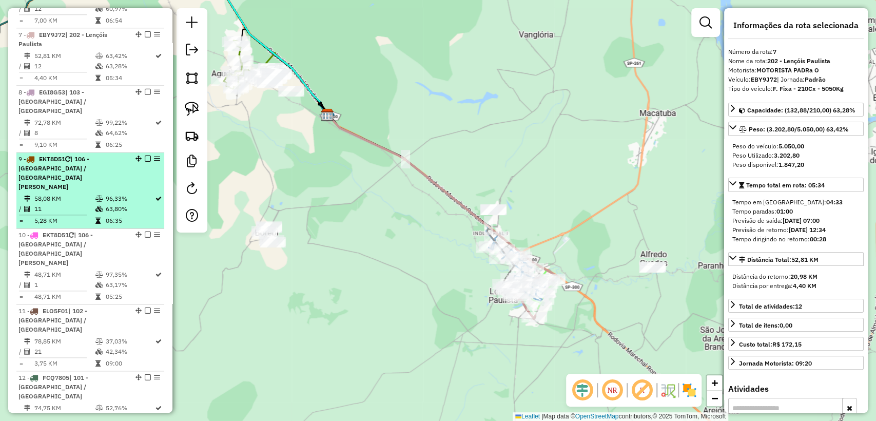
scroll to position [798, 0]
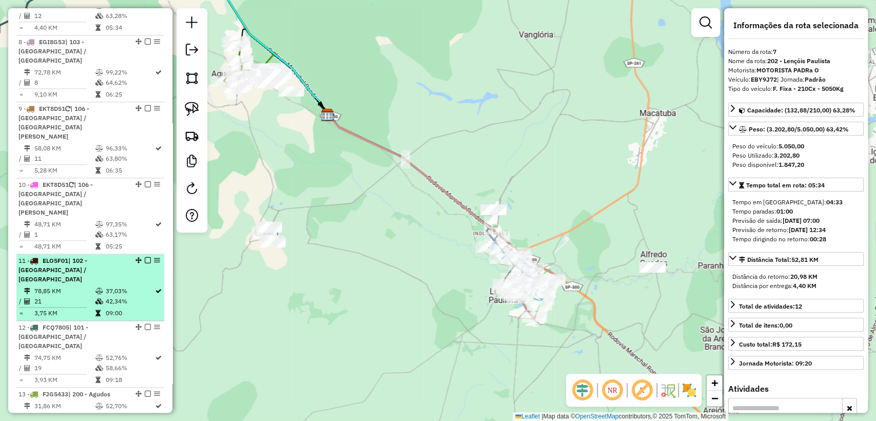
click at [72, 286] on td "78,85 KM" at bounding box center [64, 291] width 61 height 10
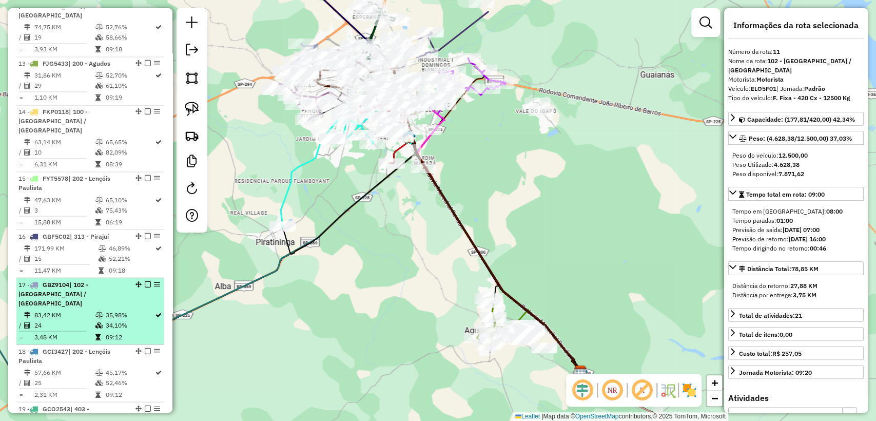
scroll to position [1198, 0]
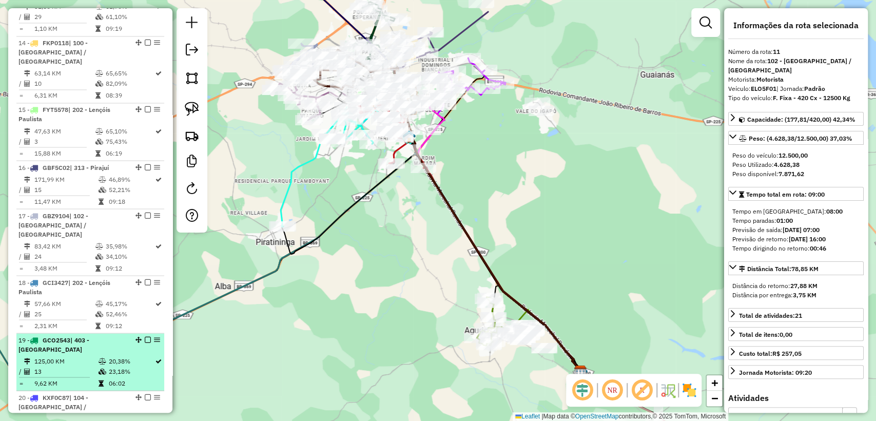
click at [78, 356] on td "125,00 KM" at bounding box center [66, 361] width 64 height 10
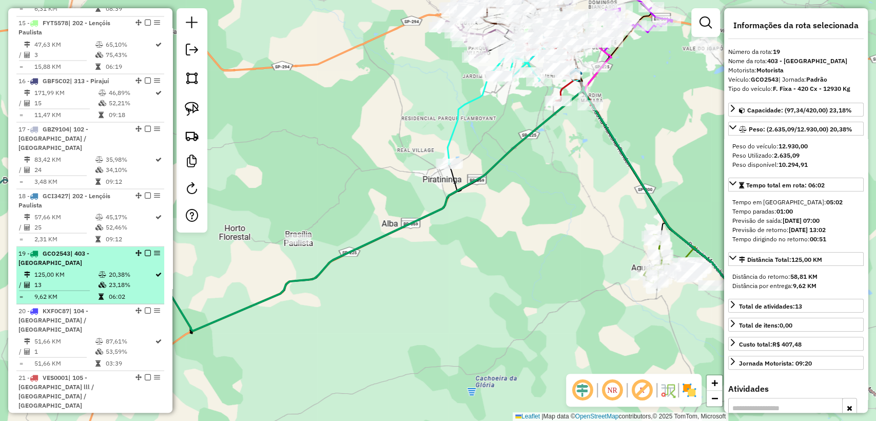
scroll to position [1312, 0]
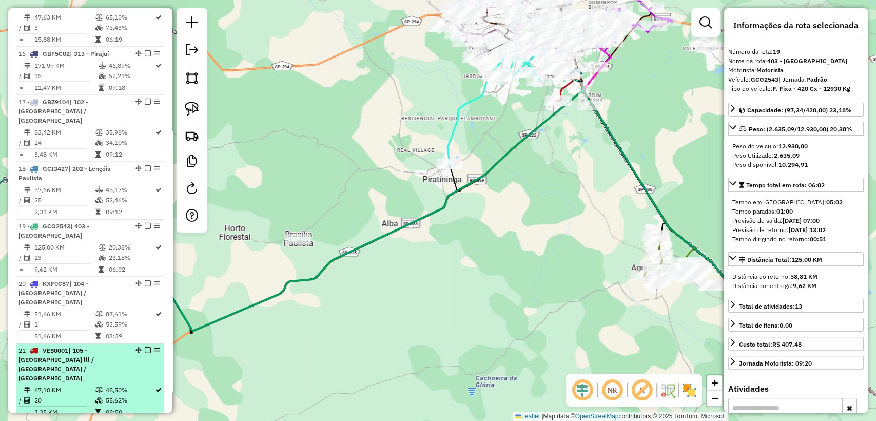
click at [79, 385] on td "67,10 KM" at bounding box center [64, 390] width 61 height 10
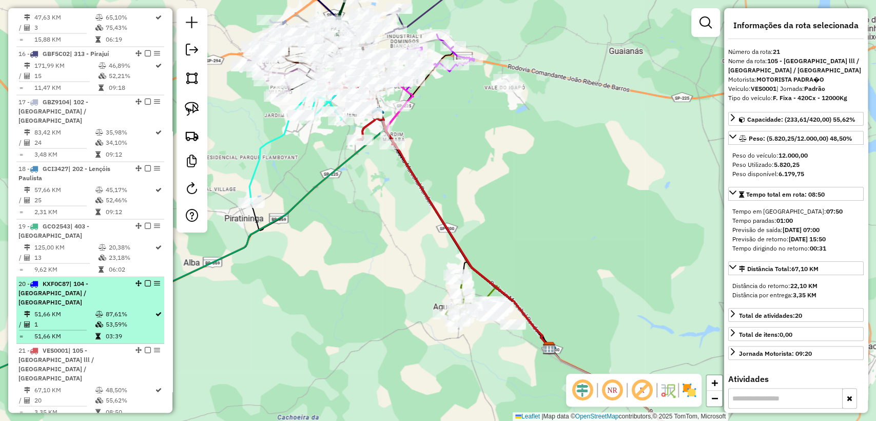
click at [76, 319] on td "1" at bounding box center [64, 324] width 61 height 10
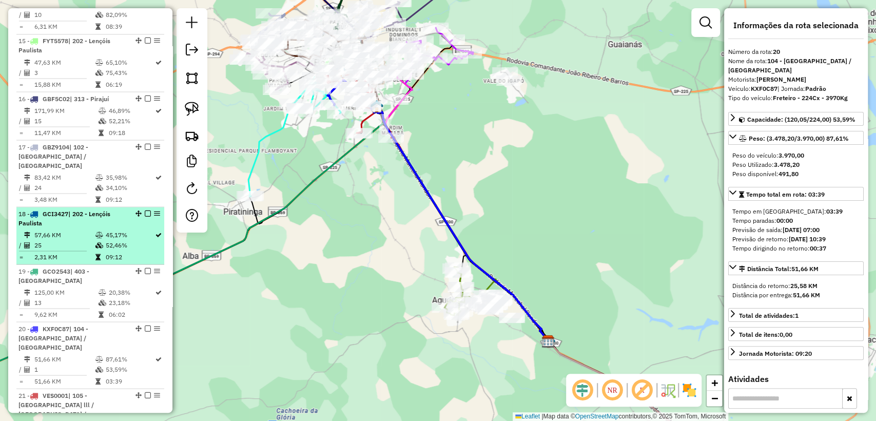
scroll to position [1198, 0]
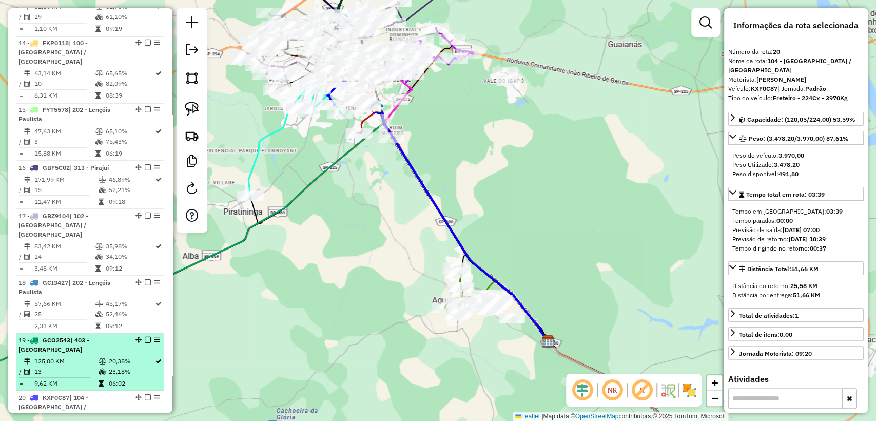
click at [82, 366] on td "13" at bounding box center [66, 371] width 64 height 10
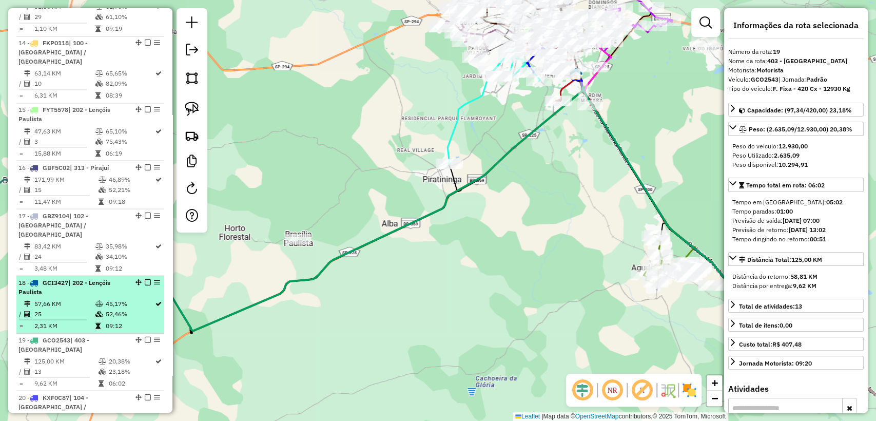
click at [81, 320] on td "2,31 KM" at bounding box center [64, 325] width 61 height 10
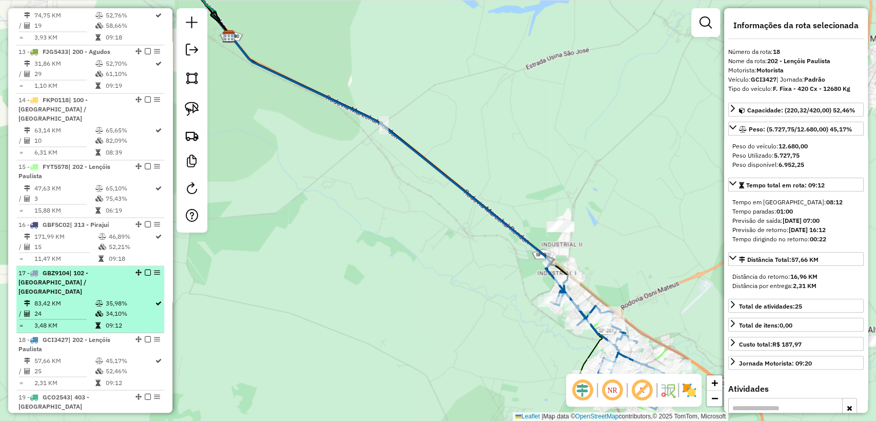
click at [81, 308] on td "24" at bounding box center [64, 313] width 61 height 10
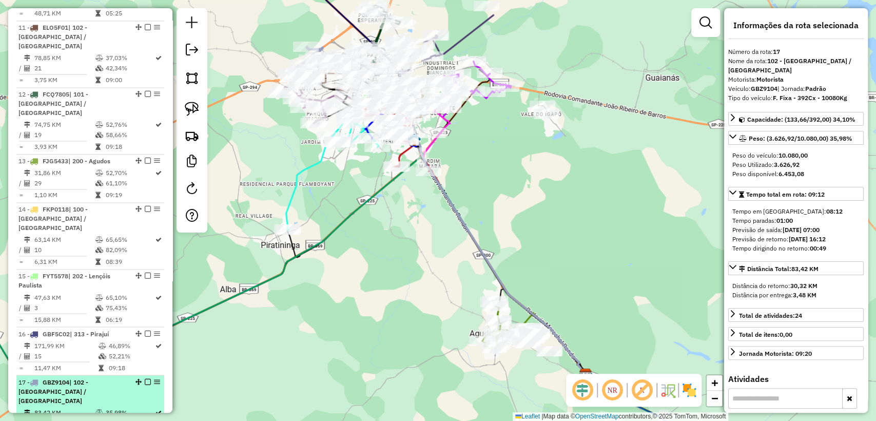
scroll to position [1027, 0]
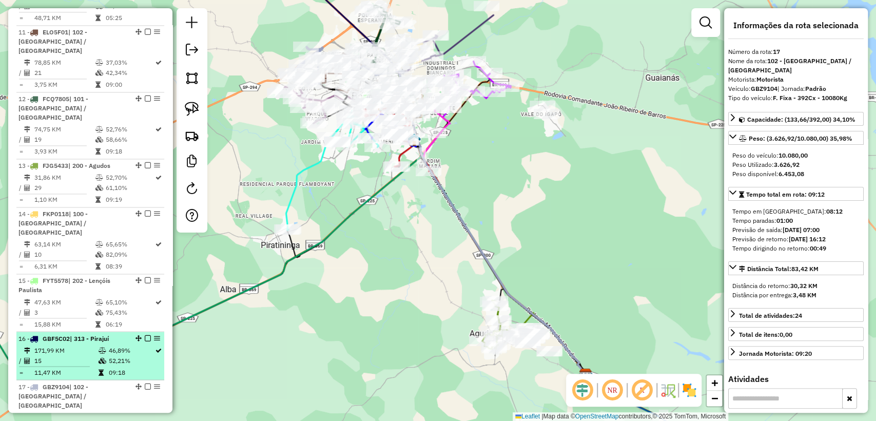
click at [85, 334] on span "| 313 - Pirajuí" at bounding box center [89, 338] width 39 height 8
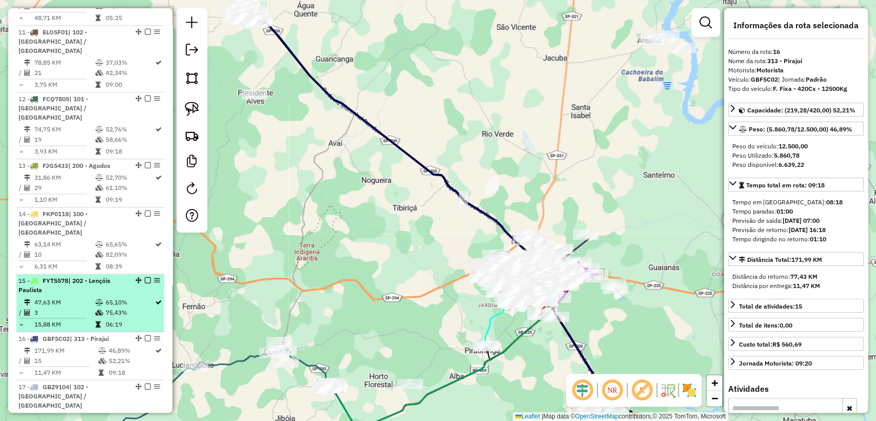
click at [85, 297] on td "47,63 KM" at bounding box center [64, 302] width 61 height 10
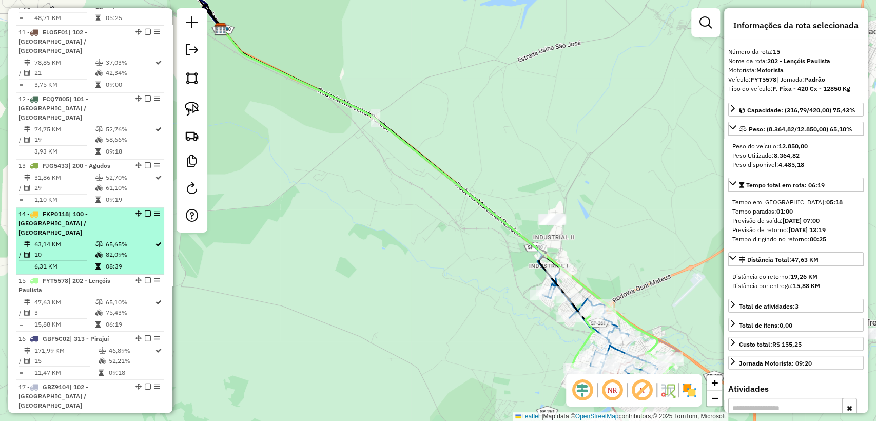
click at [85, 239] on td "63,14 KM" at bounding box center [64, 244] width 61 height 10
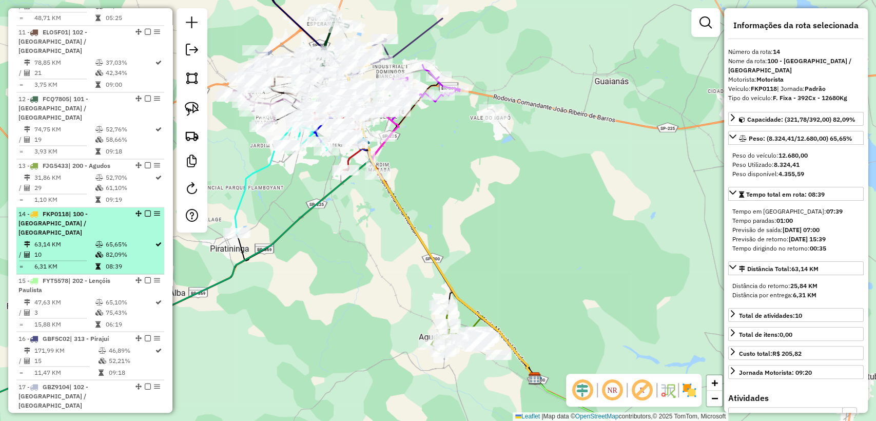
scroll to position [969, 0]
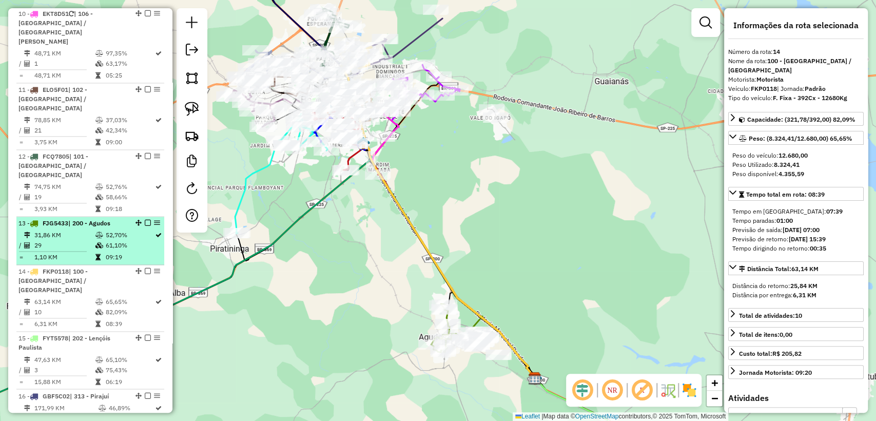
click at [80, 252] on td "1,10 KM" at bounding box center [64, 257] width 61 height 10
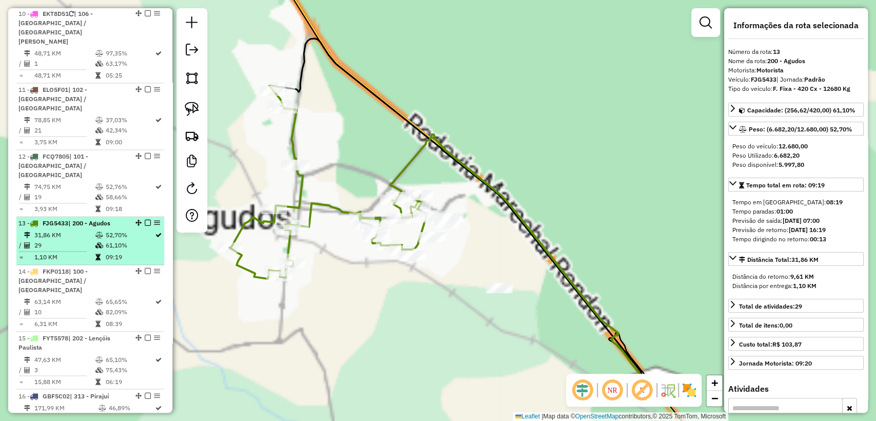
scroll to position [912, 0]
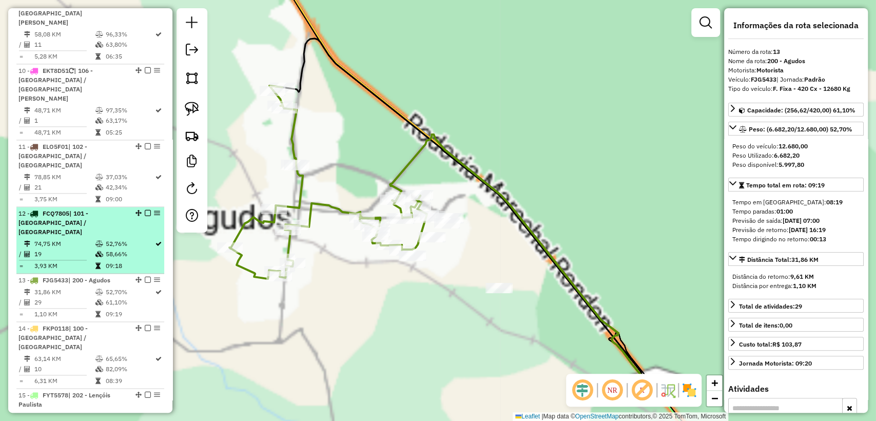
click at [81, 249] on td "19" at bounding box center [64, 254] width 61 height 10
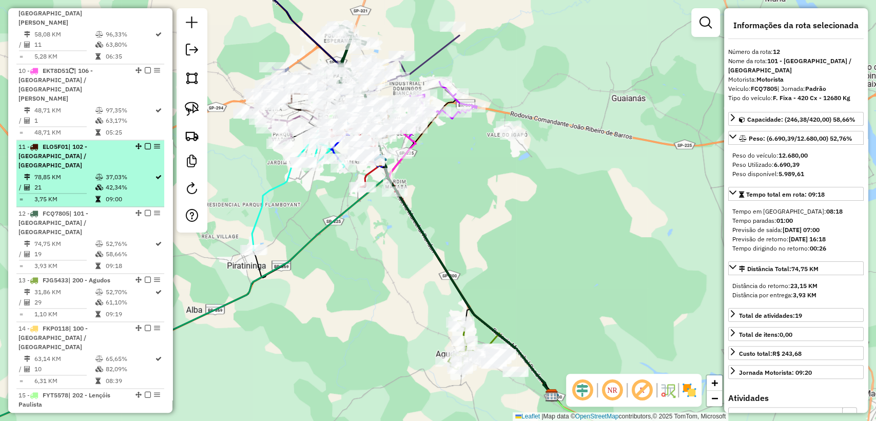
click at [80, 182] on td "21" at bounding box center [64, 187] width 61 height 10
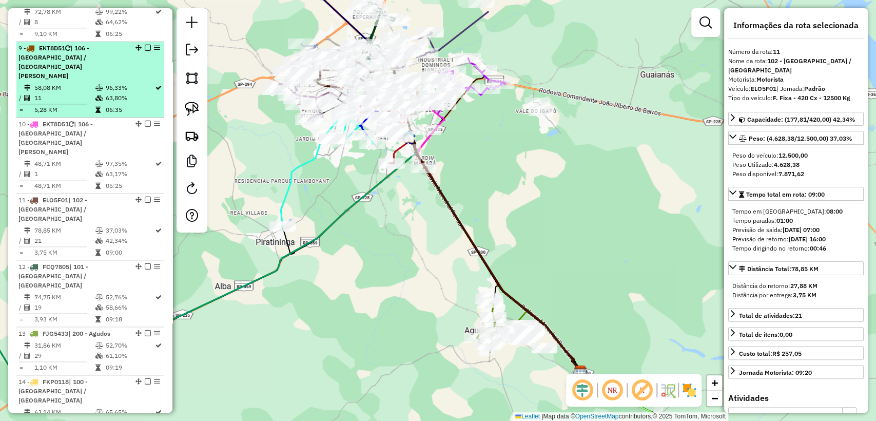
scroll to position [798, 0]
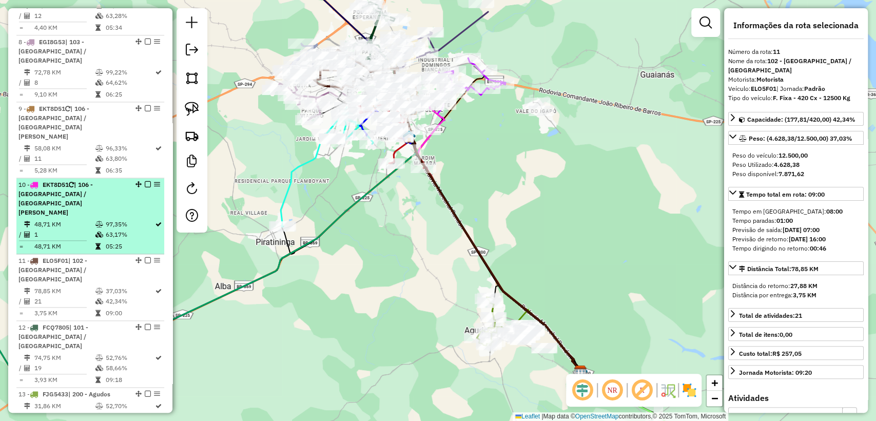
click at [81, 181] on span "| 106 - Parque Paulistano / Jardim Santos Dumont" at bounding box center [55, 198] width 74 height 35
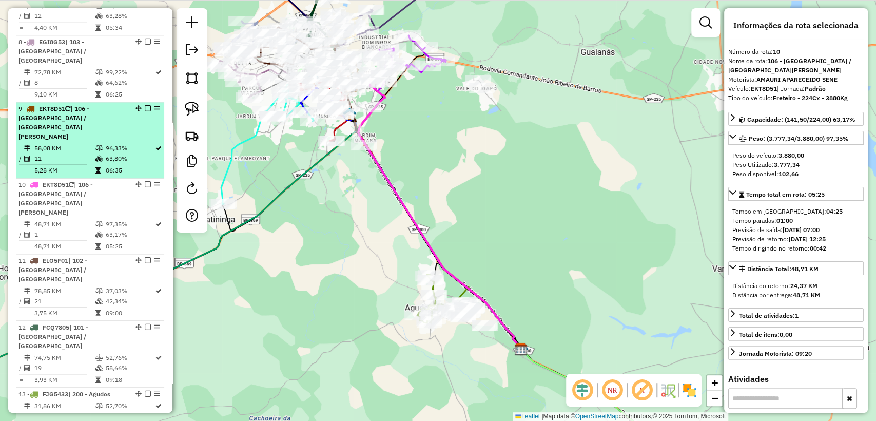
click at [81, 154] on td "11" at bounding box center [64, 159] width 61 height 10
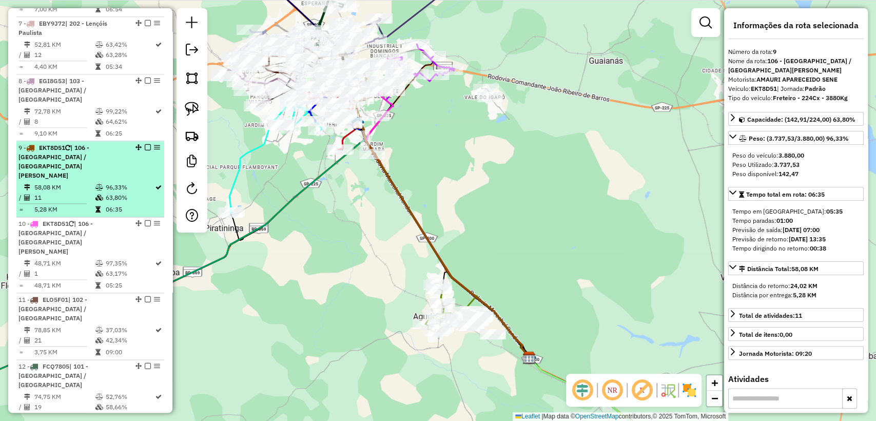
scroll to position [741, 0]
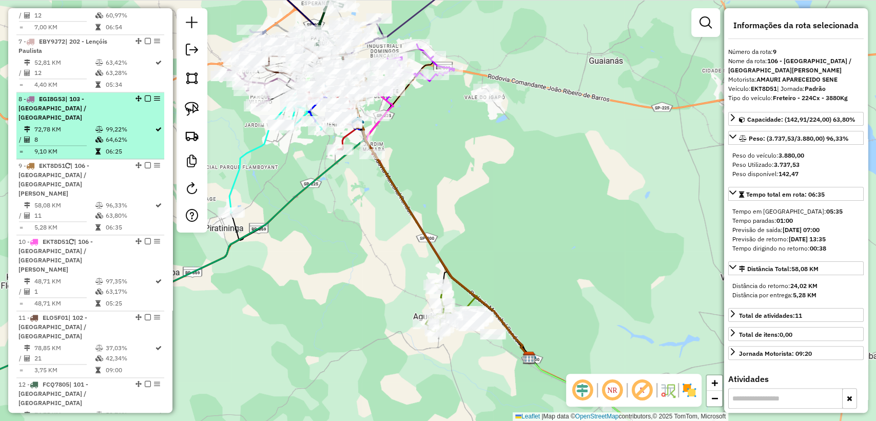
click at [83, 135] on td "8" at bounding box center [64, 140] width 61 height 10
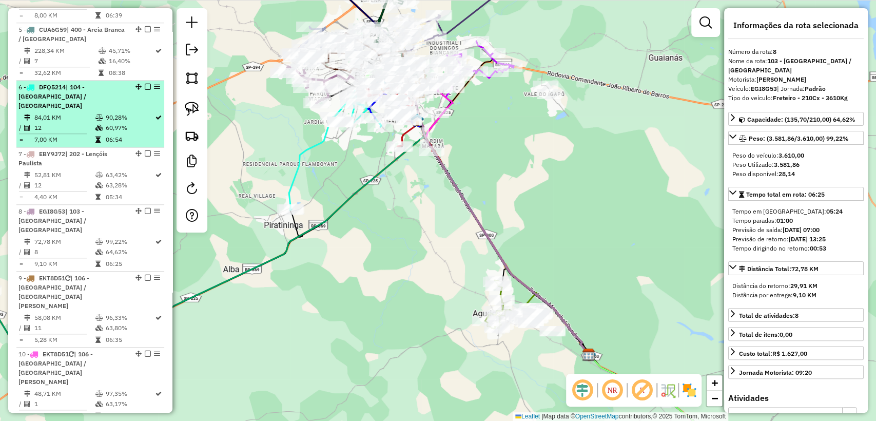
scroll to position [627, 0]
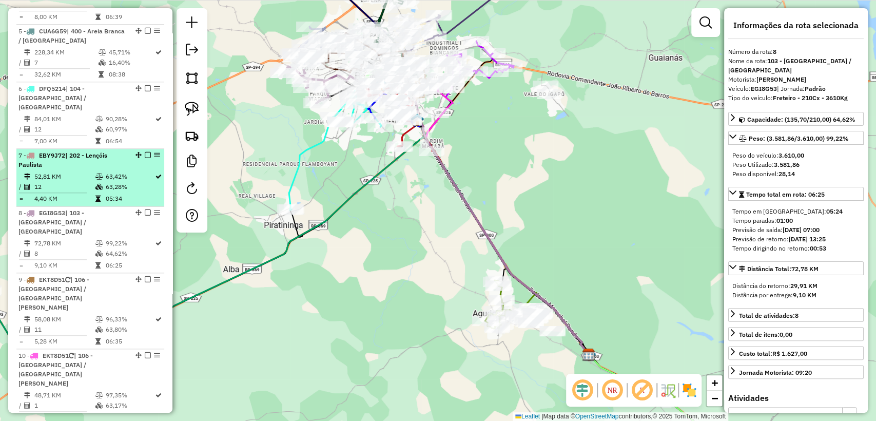
click at [82, 151] on span "| 202 - Lençóis Paulista" at bounding box center [62, 159] width 89 height 17
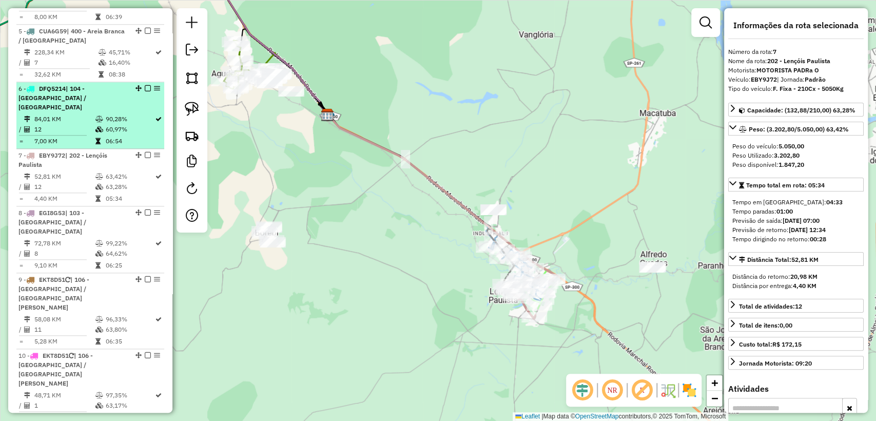
click at [82, 124] on td "12" at bounding box center [64, 129] width 61 height 10
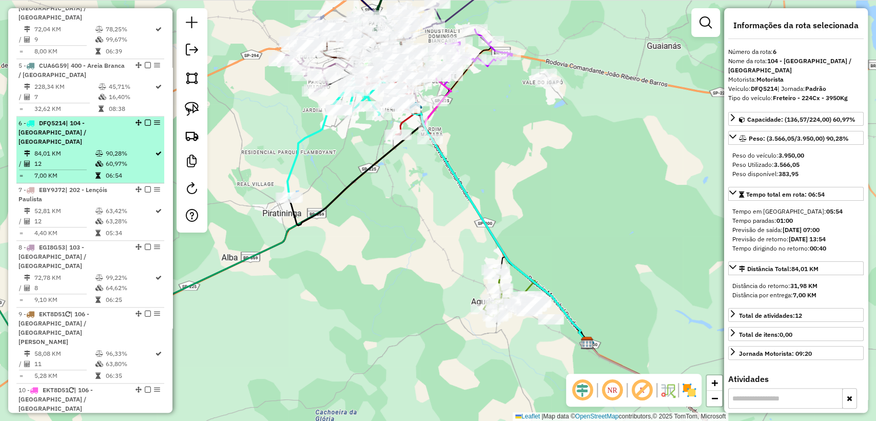
scroll to position [570, 0]
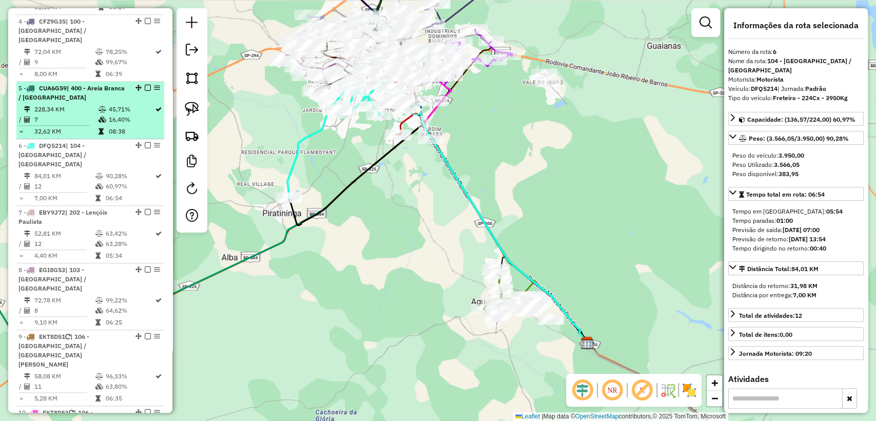
click at [82, 125] on hr at bounding box center [54, 125] width 71 height 1
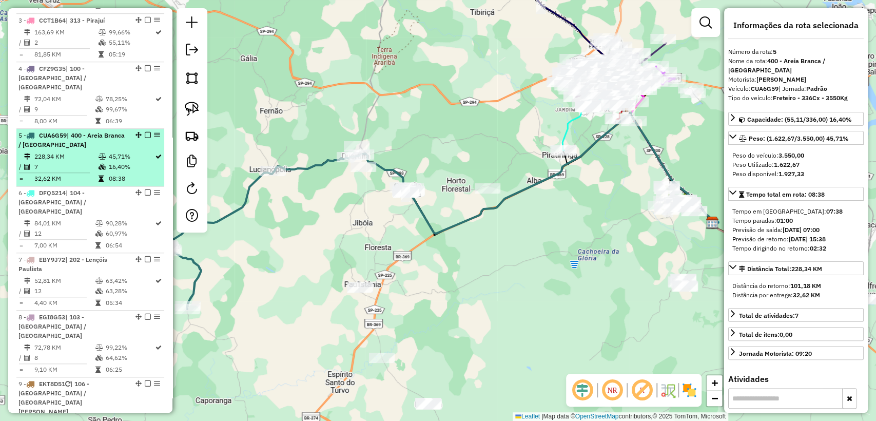
scroll to position [513, 0]
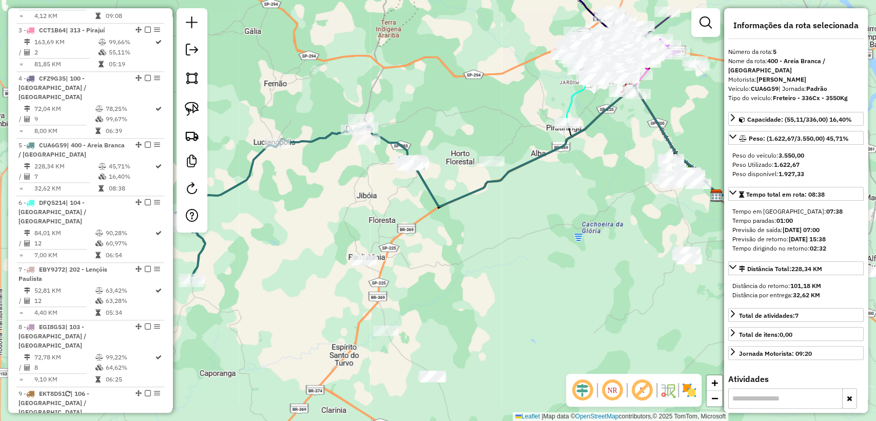
drag, startPoint x: 463, startPoint y: 217, endPoint x: 267, endPoint y: 205, distance: 195.9
click at [267, 205] on div "Janela de atendimento Grade de atendimento Capacidade Transportadoras Veículos …" at bounding box center [438, 210] width 876 height 421
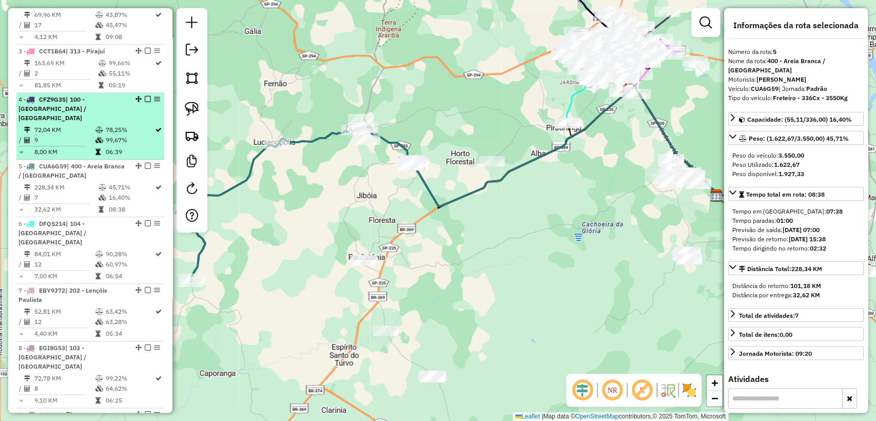
scroll to position [456, 0]
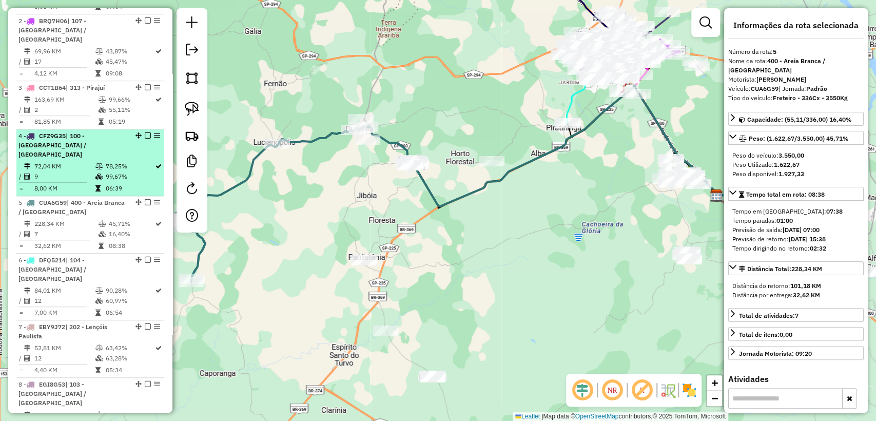
click at [83, 161] on td "72,04 KM" at bounding box center [64, 166] width 61 height 10
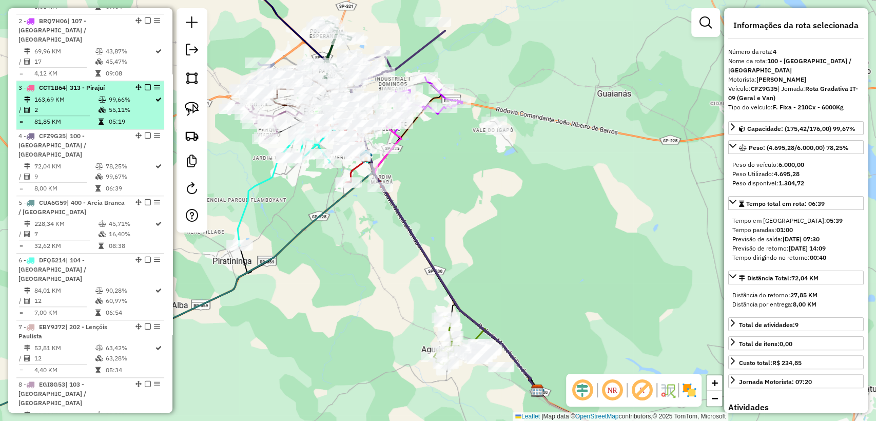
click at [99, 97] on icon at bounding box center [103, 100] width 8 height 6
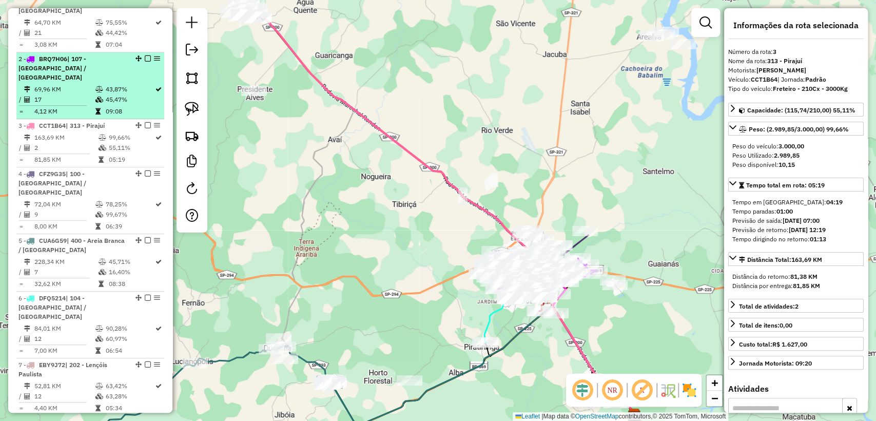
scroll to position [399, 0]
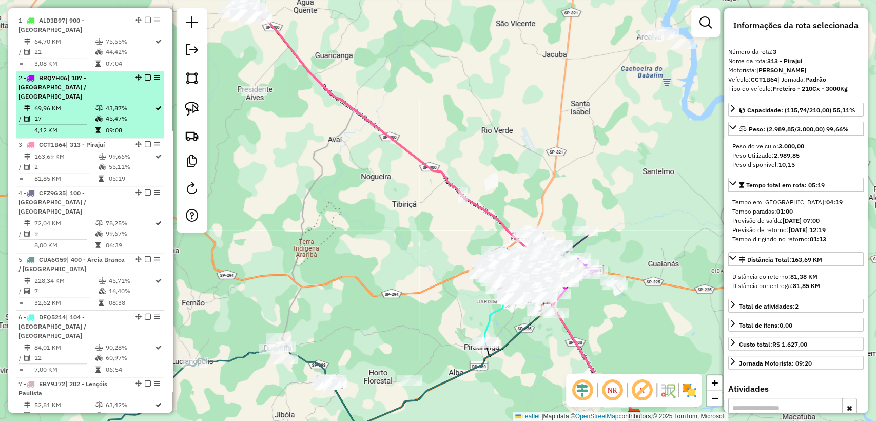
click at [99, 91] on li "2 - BRQ7H06 | 107 - Parque Paulista / Tangarás 69,96 KM 43,87% / 17 45,47% = 4,…" at bounding box center [90, 104] width 148 height 67
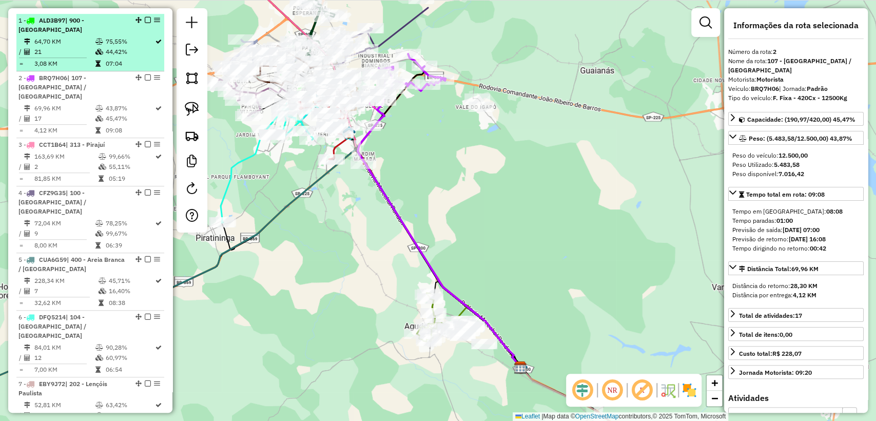
click at [106, 43] on td "75,55%" at bounding box center [130, 41] width 50 height 10
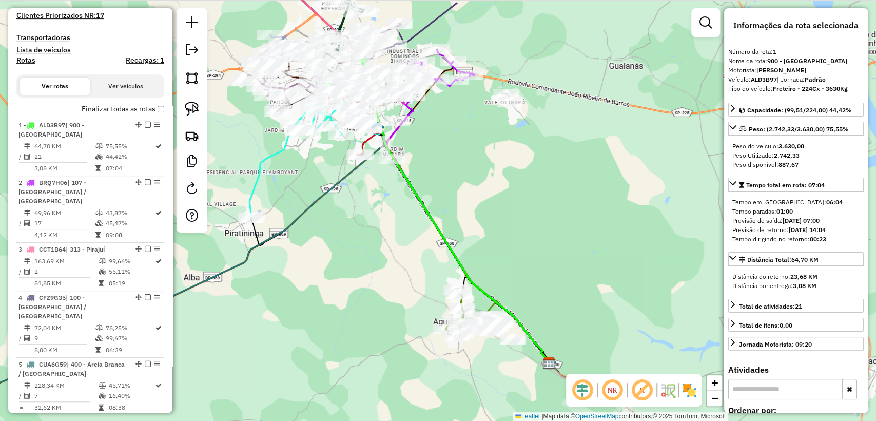
scroll to position [285, 0]
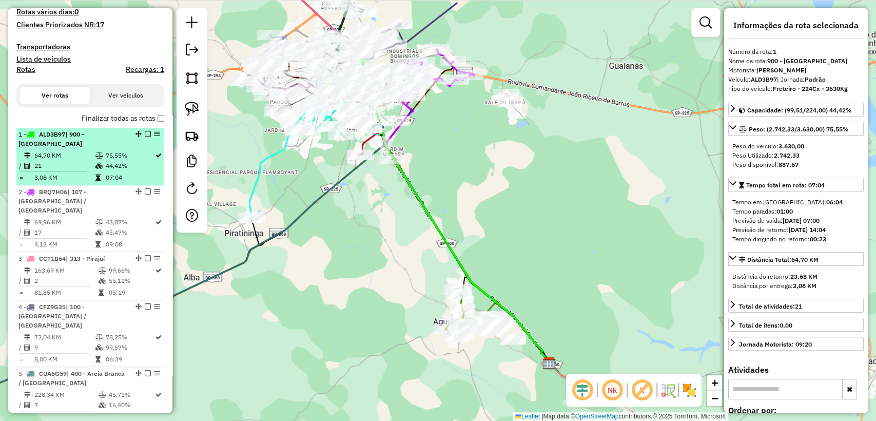
click at [89, 140] on div "1 - ALD3B97 | 900 - Bauru Centro" at bounding box center [72, 139] width 109 height 18
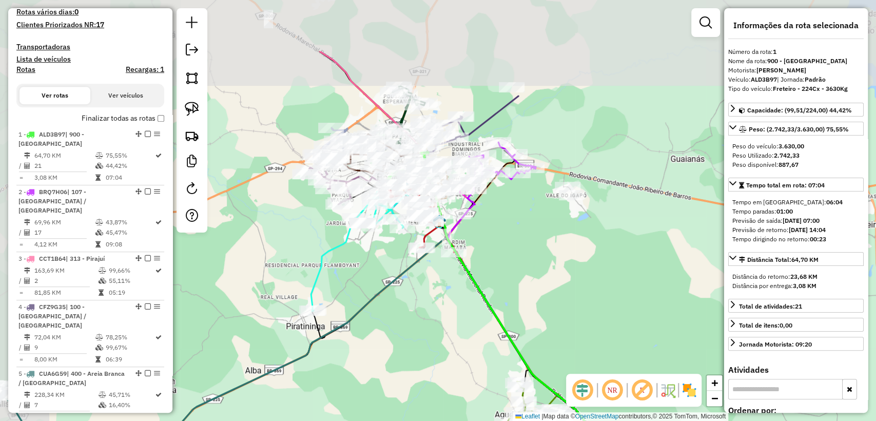
drag, startPoint x: 471, startPoint y: 181, endPoint x: 523, endPoint y: 262, distance: 95.6
click at [528, 266] on div "Janela de atendimento Grade de atendimento Capacidade Transportadoras Veículos …" at bounding box center [438, 210] width 876 height 421
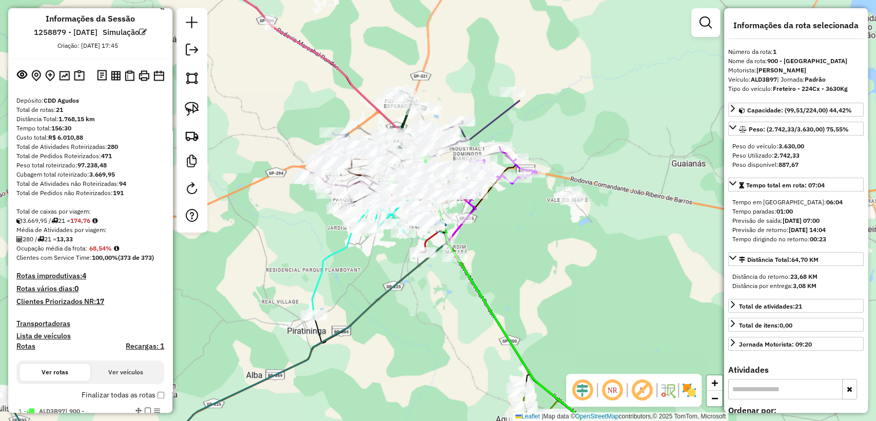
scroll to position [0, 0]
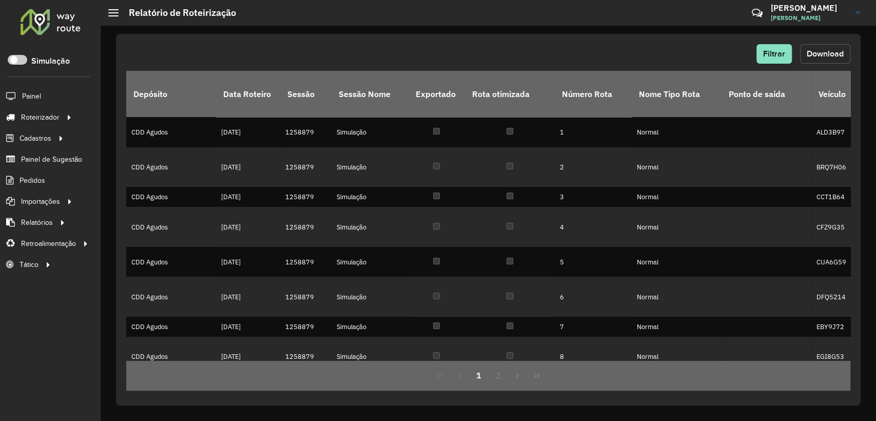
click at [832, 55] on span "Download" at bounding box center [825, 53] width 37 height 9
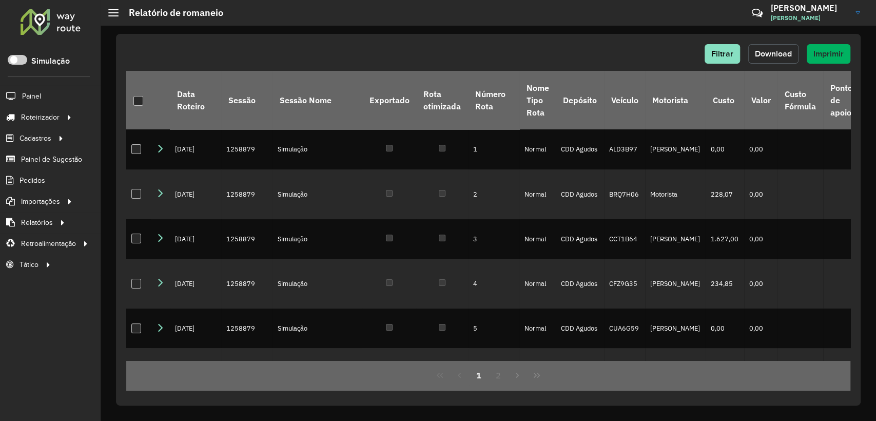
click at [772, 54] on span "Download" at bounding box center [773, 53] width 37 height 9
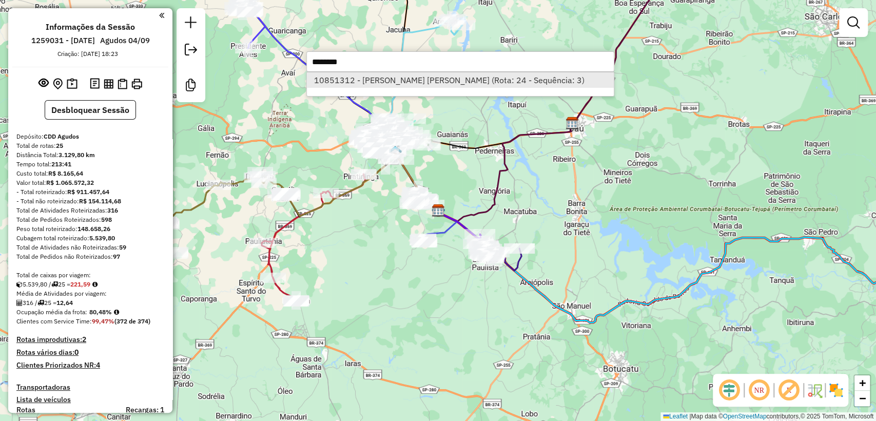
type input "********"
click at [558, 75] on li "10851312 - [PERSON_NAME] [PERSON_NAME] (Rota: 24 - Sequência: 3)" at bounding box center [460, 79] width 307 height 15
select select "**********"
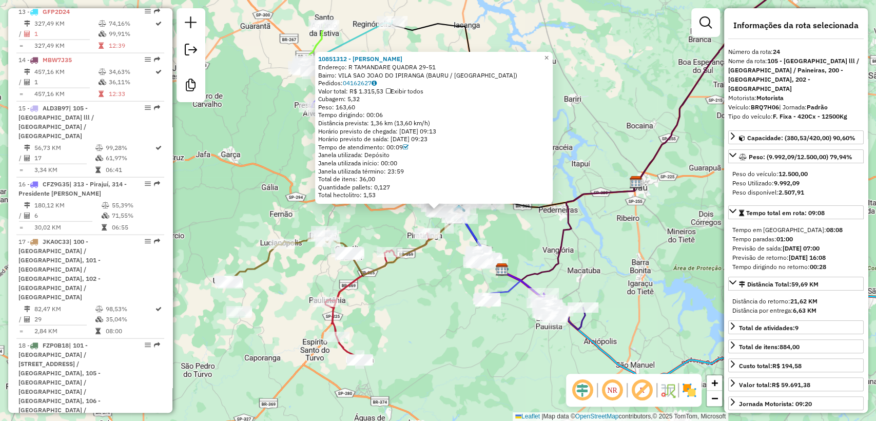
scroll to position [2000, 0]
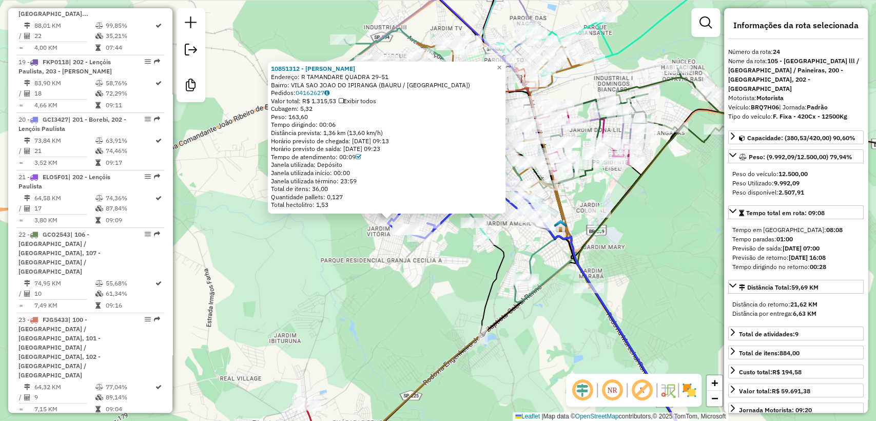
click at [368, 245] on div "10851312 - [PERSON_NAME] YWAKO [PERSON_NAME]: R TAMANDARE QUADRA 29-51 Bairro: …" at bounding box center [438, 210] width 876 height 421
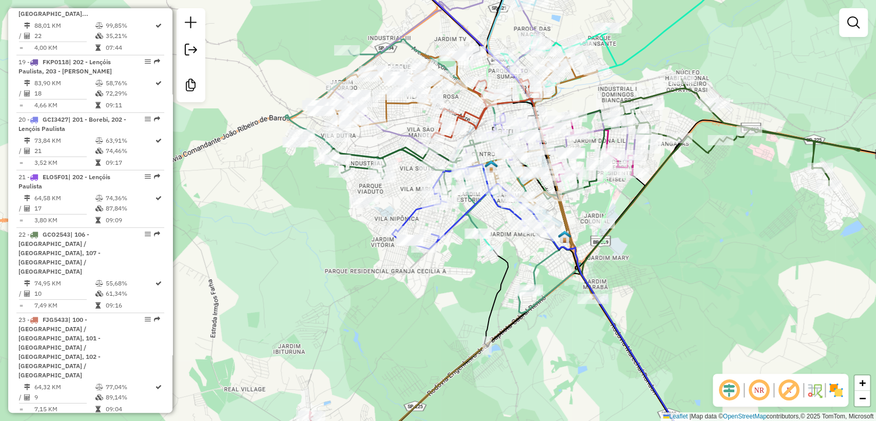
drag, startPoint x: 356, startPoint y: 241, endPoint x: 360, endPoint y: 252, distance: 11.5
click at [360, 252] on div "Janela de atendimento Grade de atendimento Capacidade Transportadoras Veículos …" at bounding box center [438, 210] width 876 height 421
click at [409, 213] on icon at bounding box center [459, 206] width 134 height 85
select select "**********"
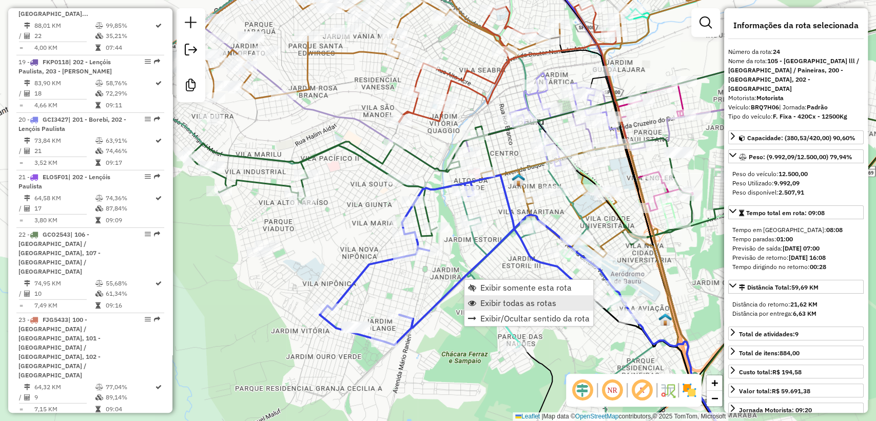
click at [502, 296] on link "Exibir todas as rotas" at bounding box center [529, 302] width 129 height 15
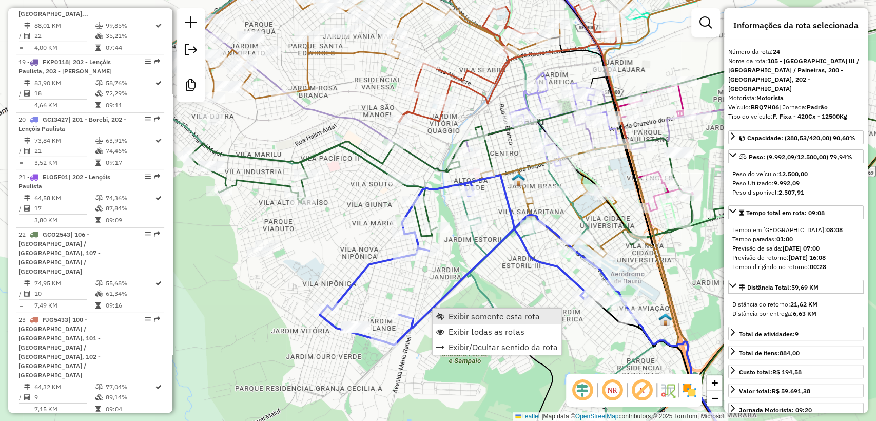
click at [456, 313] on span "Exibir somente esta rota" at bounding box center [494, 316] width 91 height 8
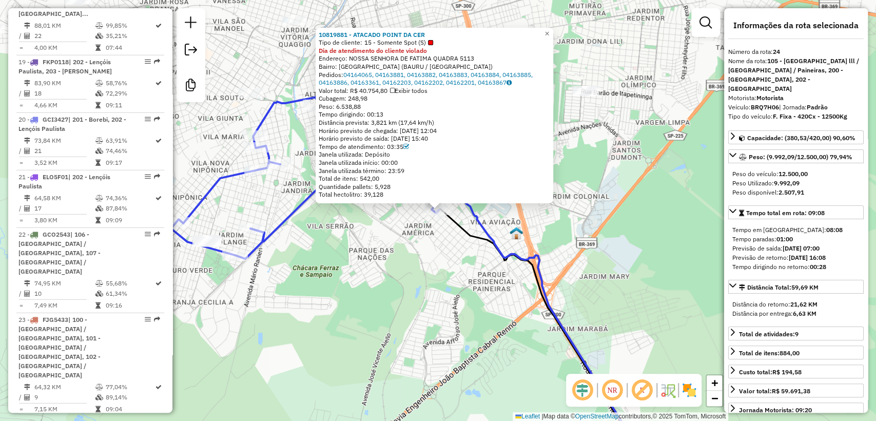
click at [392, 238] on div "10819881 - ATACADO POINT DA CER Tipo de cliente: 15 - Somente Spot (S) Dia de a…" at bounding box center [438, 210] width 876 height 421
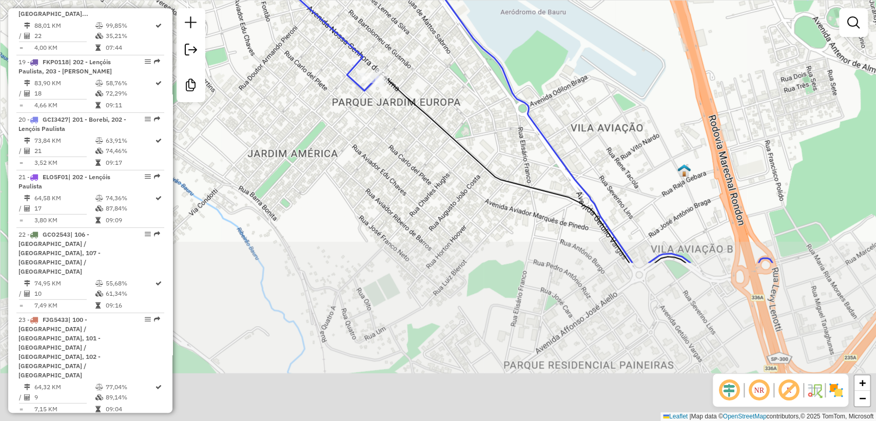
drag, startPoint x: 484, startPoint y: 345, endPoint x: 398, endPoint y: 154, distance: 209.8
click at [398, 154] on div "Janela de atendimento Grade de atendimento Capacidade Transportadoras Veículos …" at bounding box center [438, 210] width 876 height 421
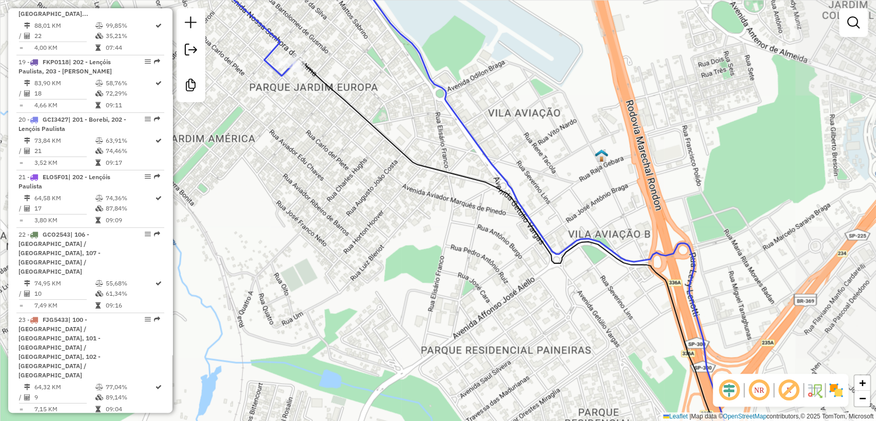
drag, startPoint x: 388, startPoint y: 173, endPoint x: 320, endPoint y: 129, distance: 80.3
click at [320, 129] on div "Janela de atendimento Grade de atendimento Capacidade Transportadoras Veículos …" at bounding box center [438, 210] width 876 height 421
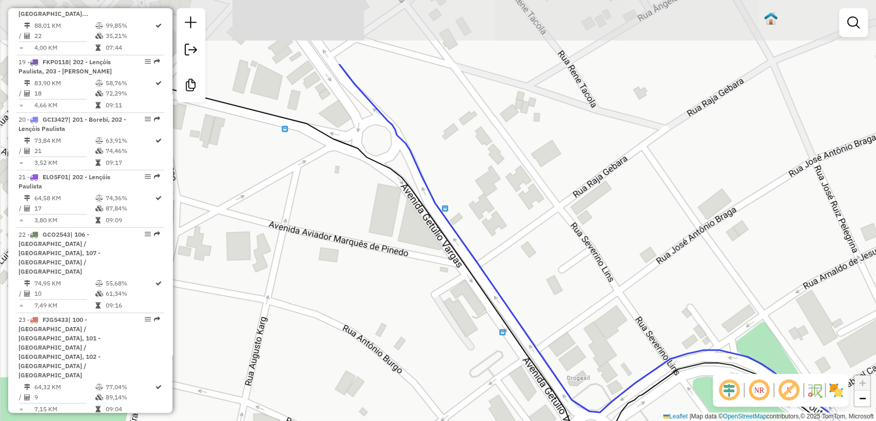
drag, startPoint x: 463, startPoint y: 123, endPoint x: 487, endPoint y: 229, distance: 109.1
click at [487, 229] on div "Janela de atendimento Grade de atendimento Capacidade Transportadoras Veículos …" at bounding box center [438, 210] width 876 height 421
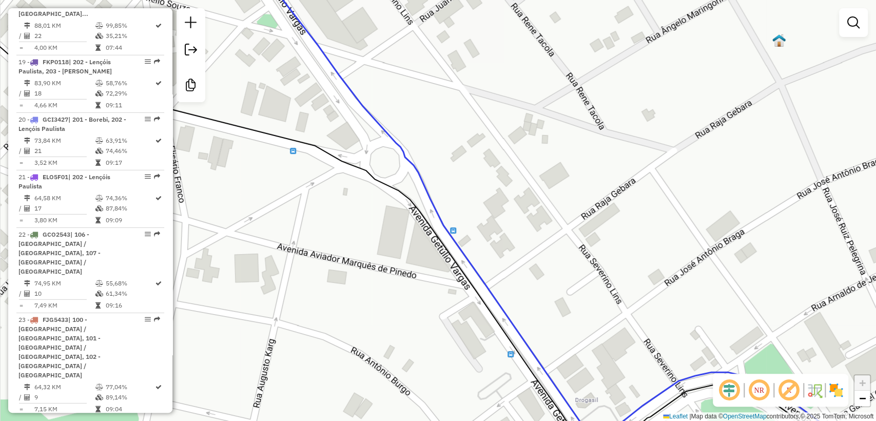
drag, startPoint x: 436, startPoint y: 120, endPoint x: 583, endPoint y: 375, distance: 294.7
click at [583, 375] on div "Janela de atendimento Grade de atendimento Capacidade Transportadoras Veículos …" at bounding box center [438, 210] width 876 height 421
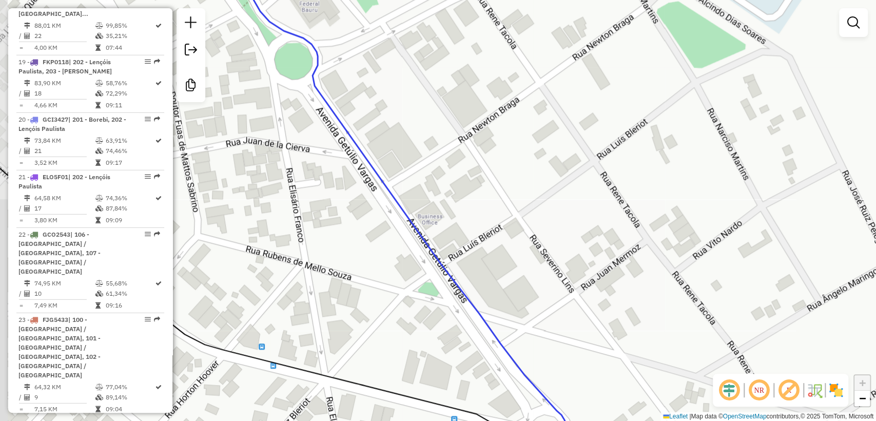
drag, startPoint x: 443, startPoint y: 224, endPoint x: 465, endPoint y: 259, distance: 41.3
click at [465, 259] on div "Janela de atendimento Grade de atendimento Capacidade Transportadoras Veículos …" at bounding box center [438, 210] width 876 height 421
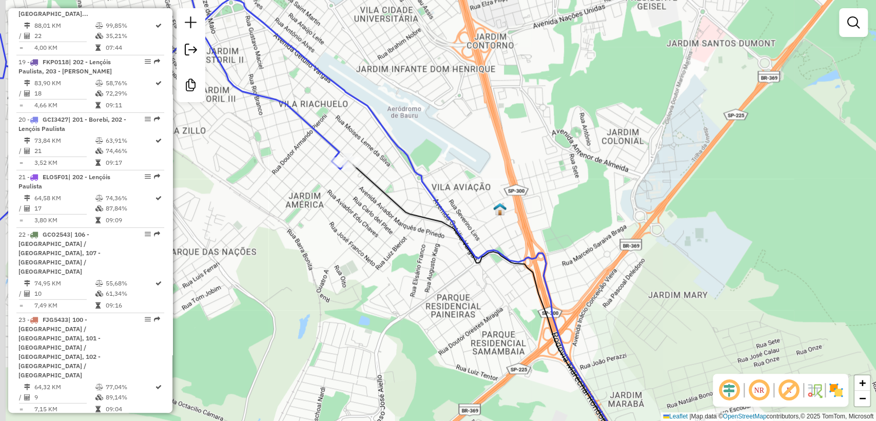
drag, startPoint x: 343, startPoint y: 229, endPoint x: 376, endPoint y: 230, distance: 32.9
click at [376, 246] on div "Janela de atendimento Grade de atendimento Capacidade Transportadoras Veículos …" at bounding box center [438, 210] width 876 height 421
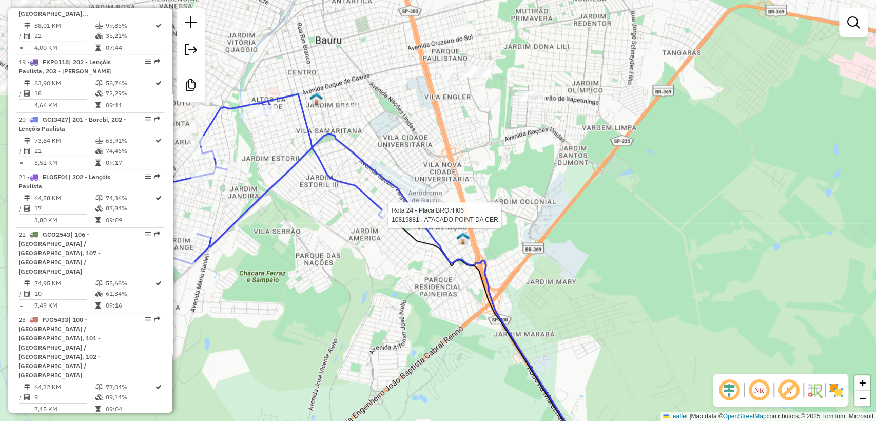
select select "**********"
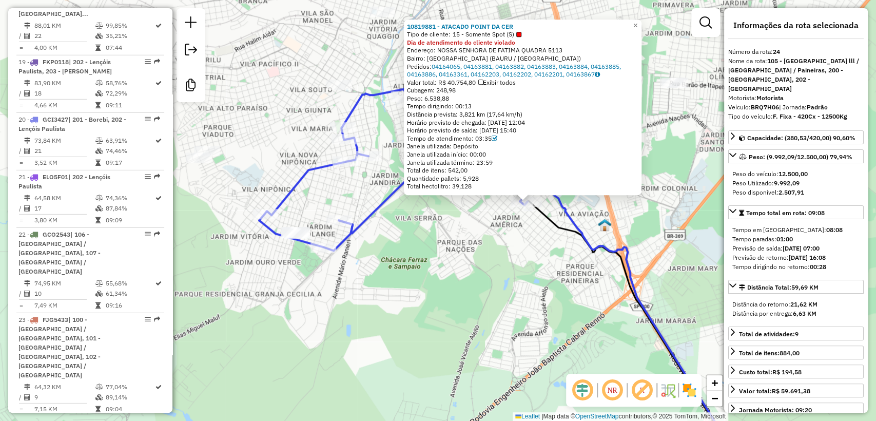
drag, startPoint x: 378, startPoint y: 295, endPoint x: 467, endPoint y: 286, distance: 89.2
click at [467, 286] on div "10819881 - ATACADO POINT DA CER Tipo de cliente: 15 - Somente Spot (S) Dia de a…" at bounding box center [438, 210] width 876 height 421
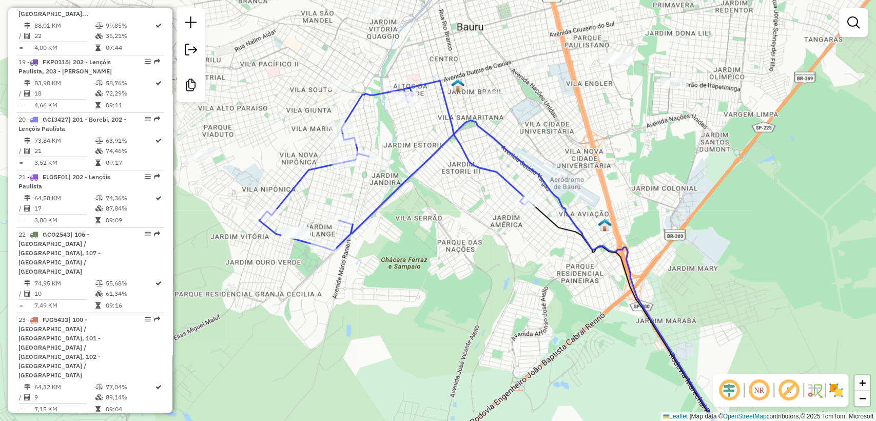
click at [450, 234] on div "Janela de atendimento Grade de atendimento Capacidade Transportadoras Veículos …" at bounding box center [438, 210] width 876 height 421
